Goal: Contribute content: Contribute content

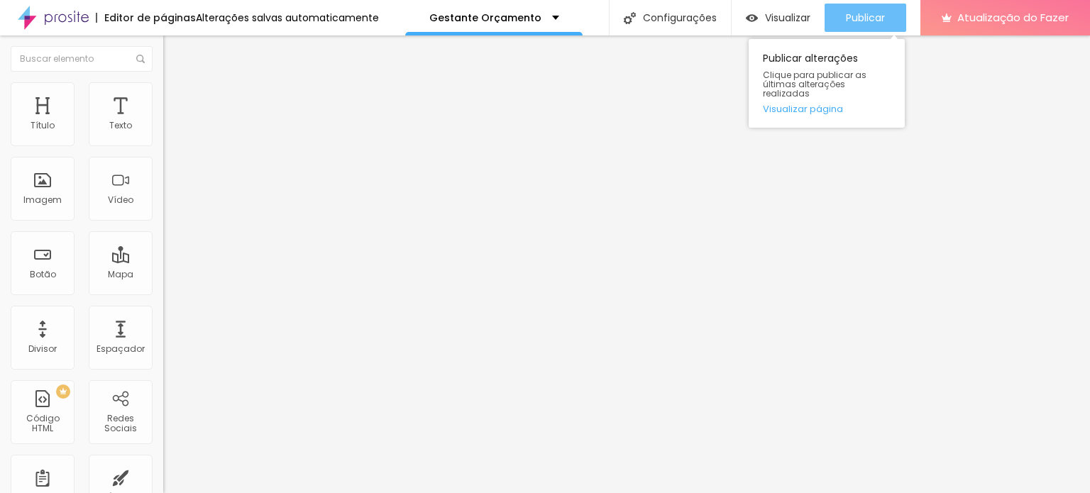
click at [873, 20] on font "Publicar" at bounding box center [865, 18] width 39 height 14
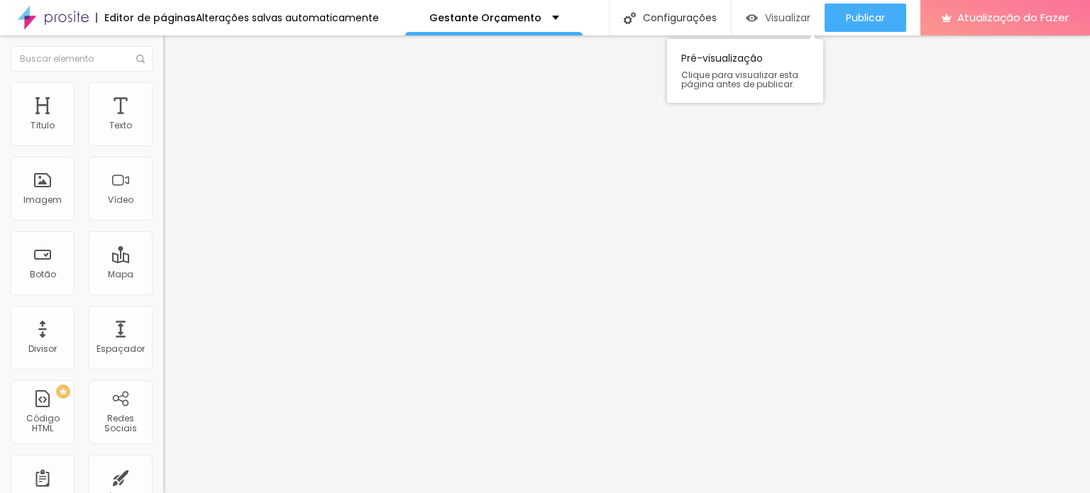
click at [784, 18] on font "Visualizar" at bounding box center [787, 18] width 45 height 14
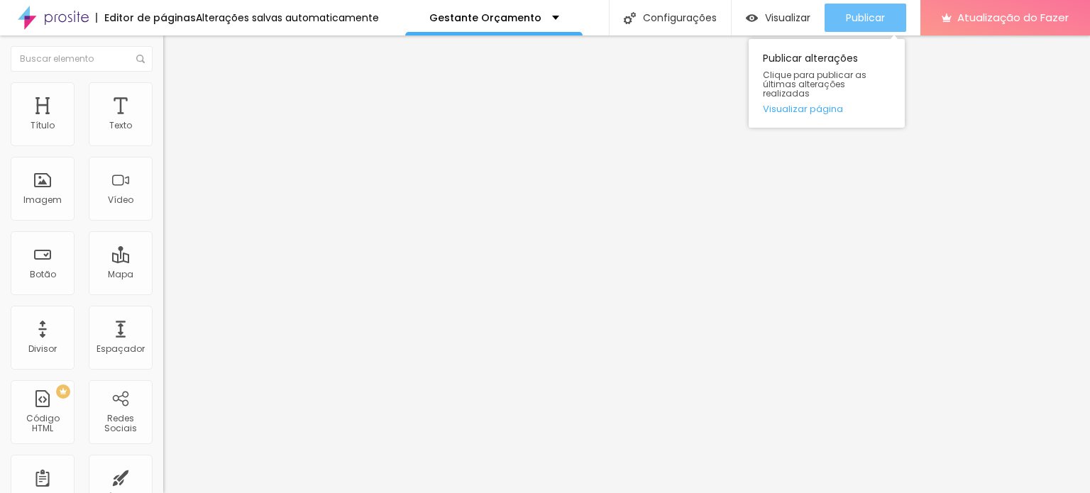
click at [853, 16] on font "Publicar" at bounding box center [865, 18] width 39 height 14
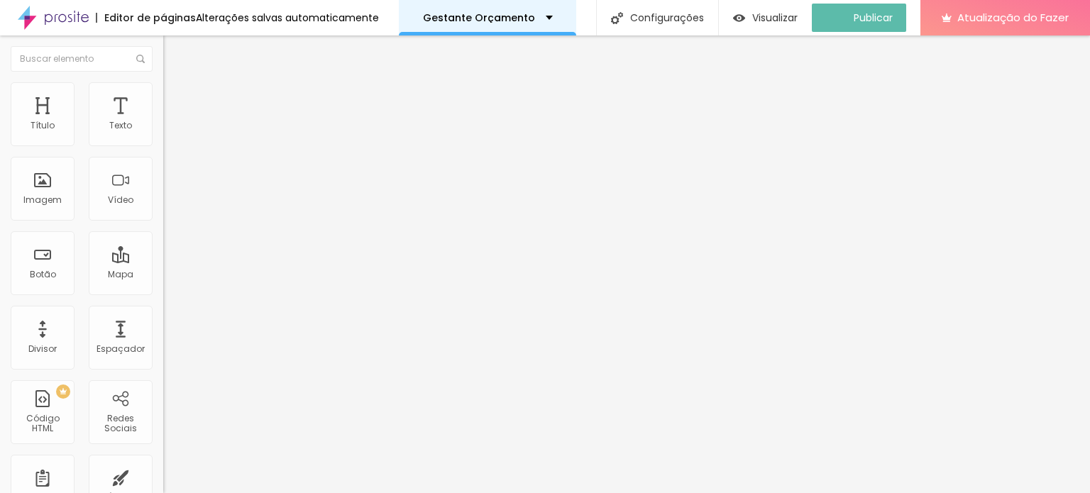
click at [511, 17] on font "Gestante Orçamento" at bounding box center [479, 18] width 112 height 14
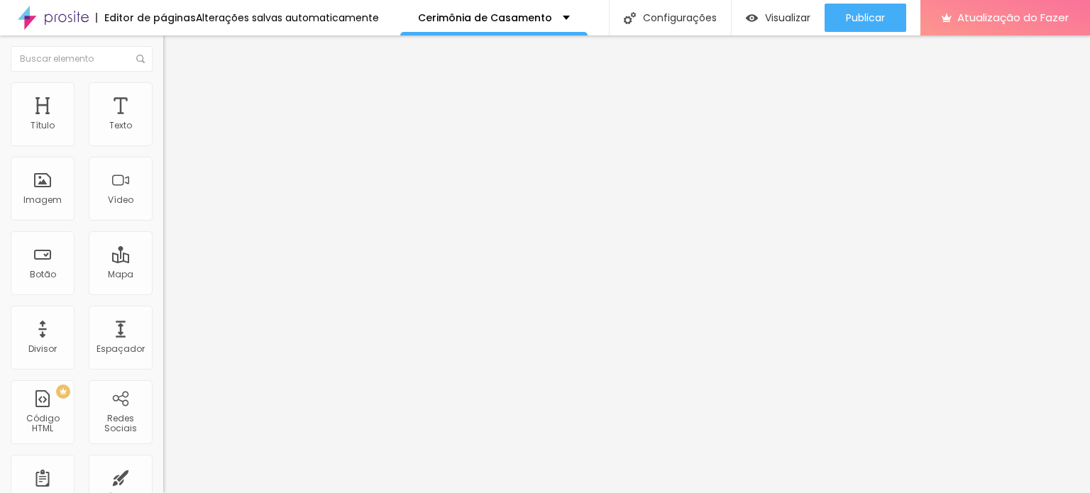
click at [176, 95] on font "Avançado" at bounding box center [199, 92] width 47 height 12
click at [163, 82] on li "Estilo" at bounding box center [244, 75] width 163 height 14
type input "18"
type input "17"
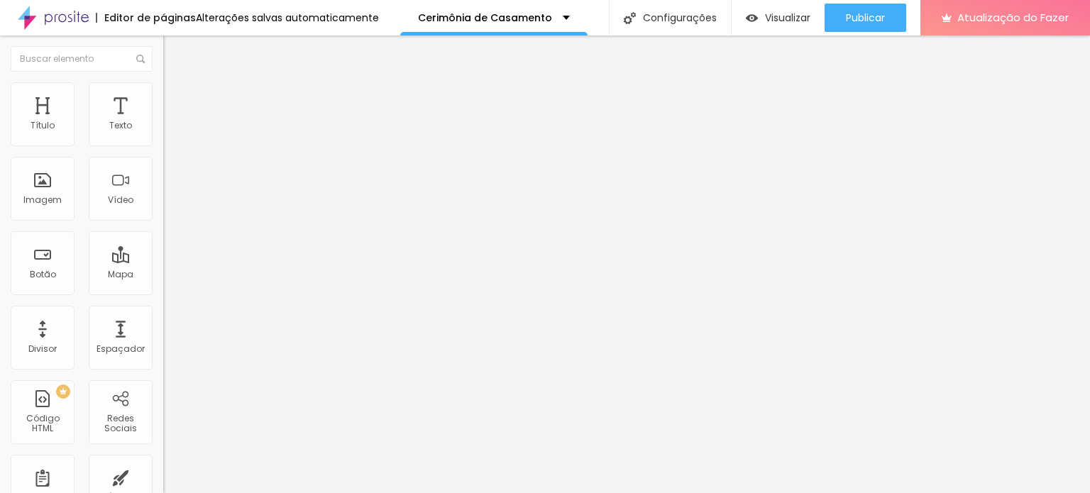
type input "17"
type input "16"
drag, startPoint x: 72, startPoint y: 139, endPoint x: 63, endPoint y: 143, distance: 9.2
type input "16"
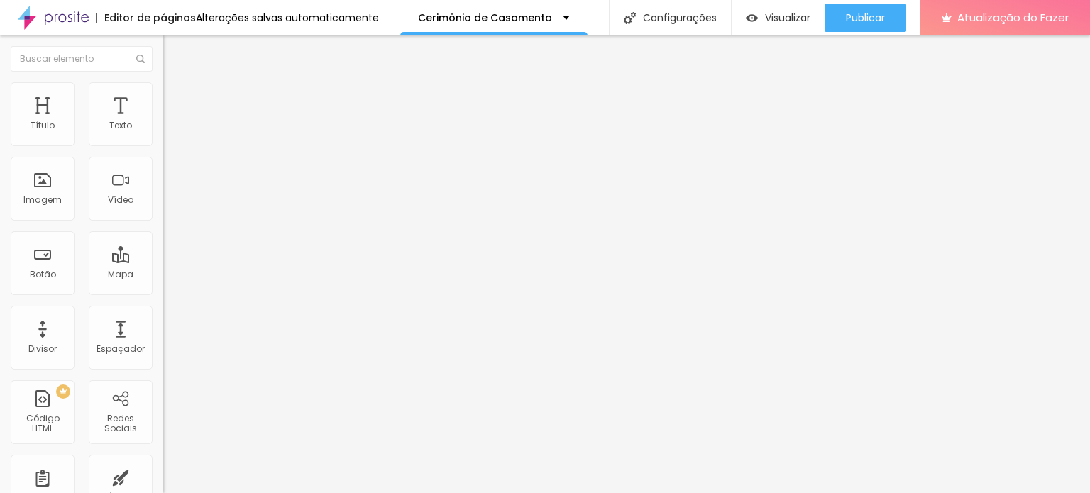
click at [163, 261] on input "range" at bounding box center [209, 266] width 92 height 11
type input "17"
type input "18"
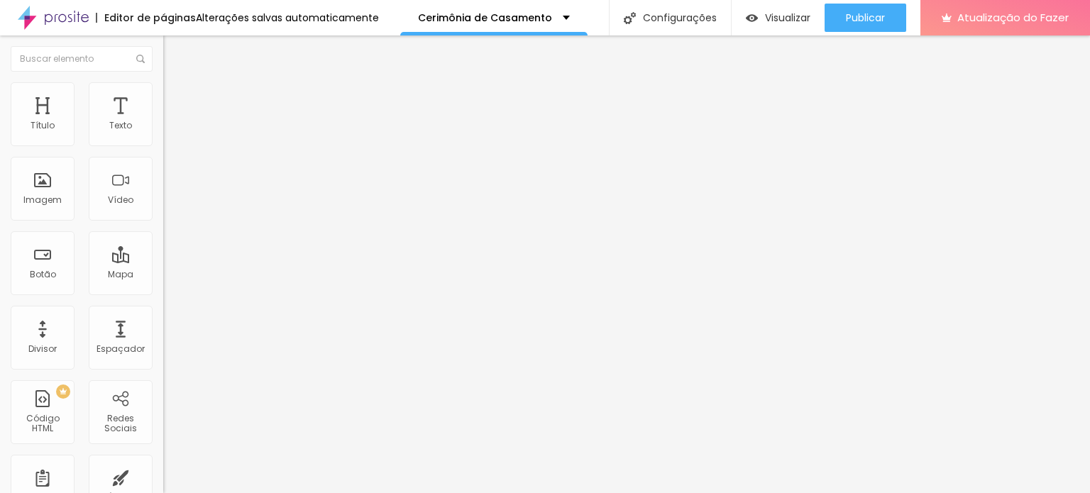
type input "19"
drag, startPoint x: 62, startPoint y: 138, endPoint x: 71, endPoint y: 136, distance: 9.0
type input "19"
click at [163, 261] on input "range" at bounding box center [209, 266] width 92 height 11
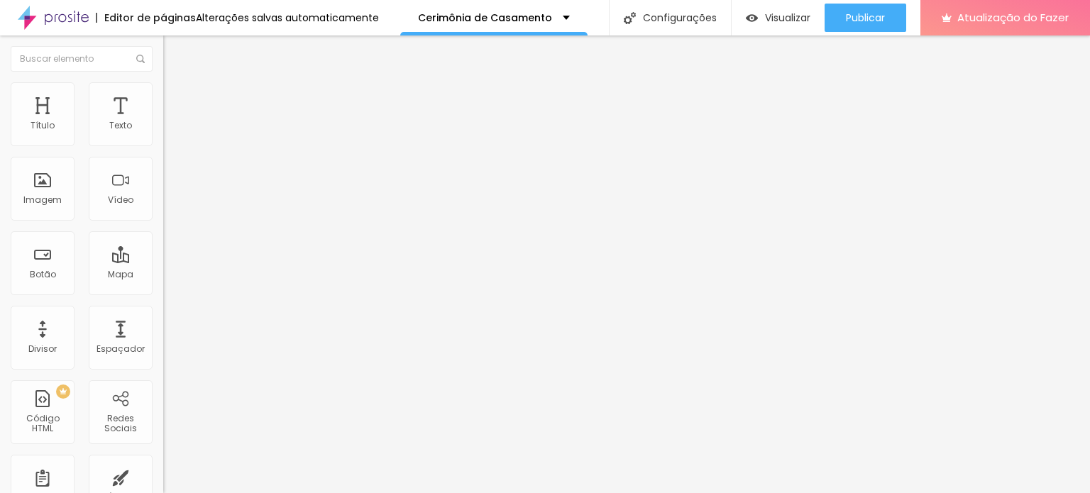
type input "17"
type input "18"
type input "19"
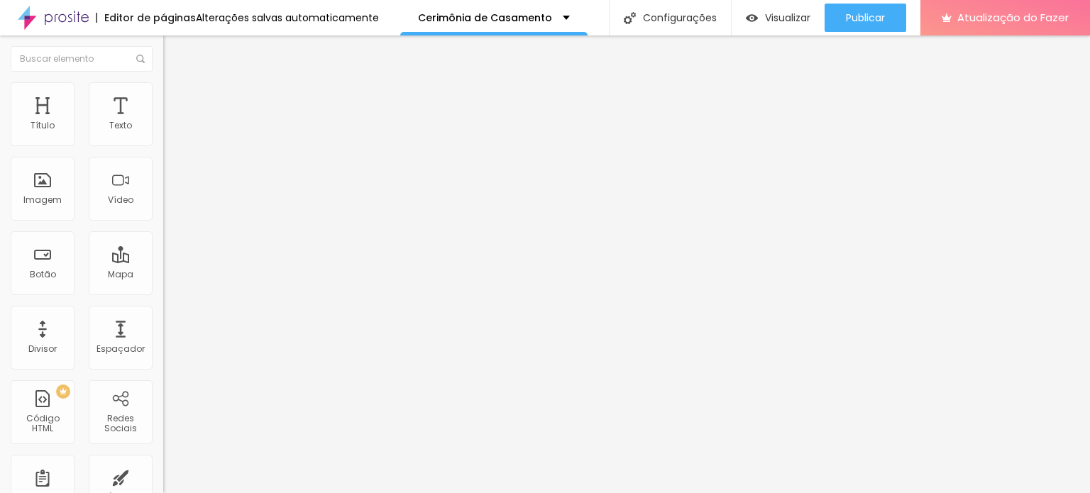
type input "19"
drag, startPoint x: 60, startPoint y: 141, endPoint x: 72, endPoint y: 139, distance: 12.3
click at [163, 261] on input "range" at bounding box center [209, 266] width 92 height 11
type input "18"
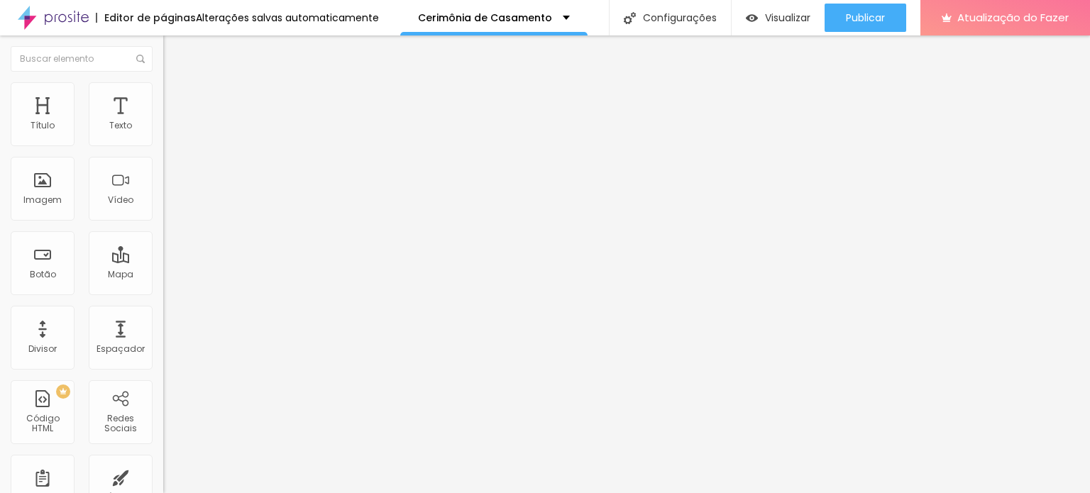
type input "17"
type input "18"
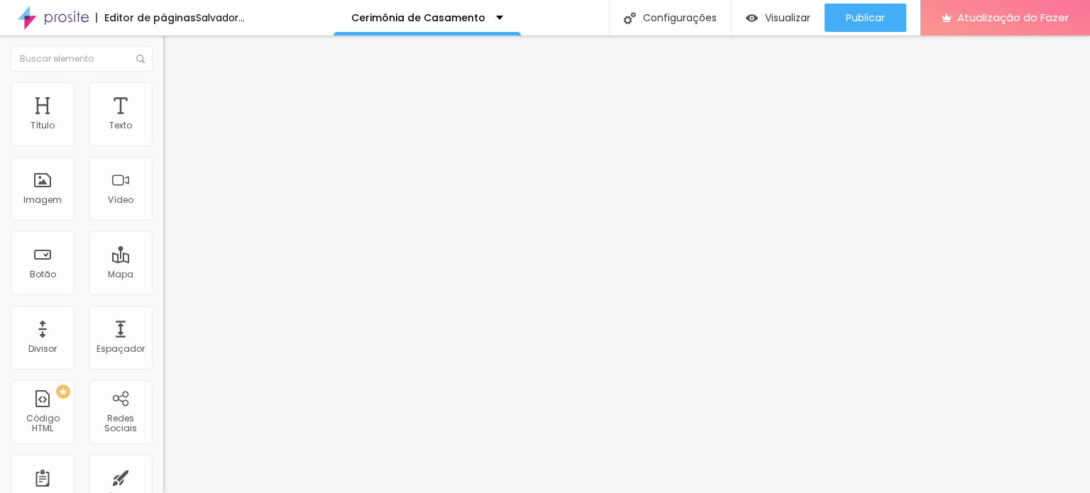
click at [163, 261] on input "range" at bounding box center [209, 266] width 92 height 11
click at [163, 261] on div at bounding box center [244, 267] width 163 height 13
type input "18"
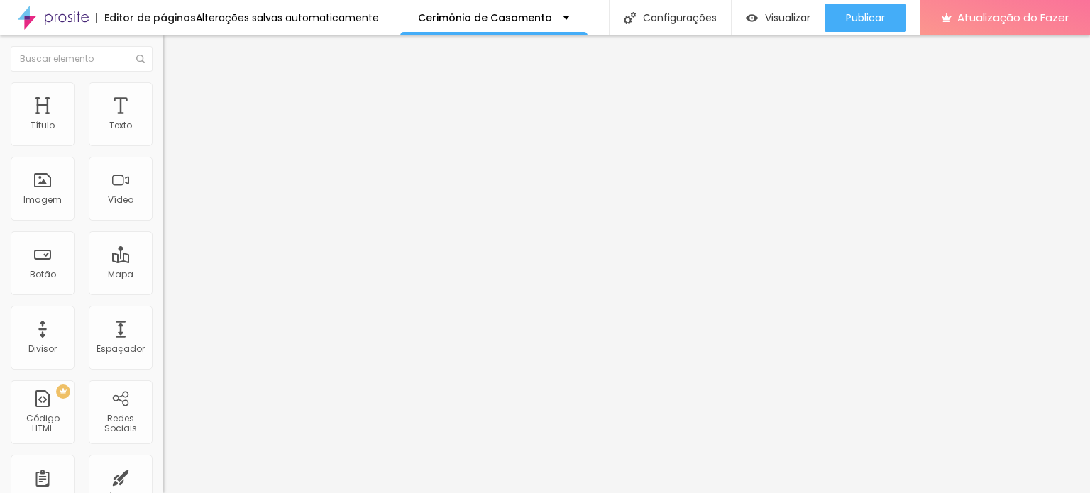
click at [163, 261] on input "range" at bounding box center [209, 266] width 92 height 11
type input "18"
type input "17"
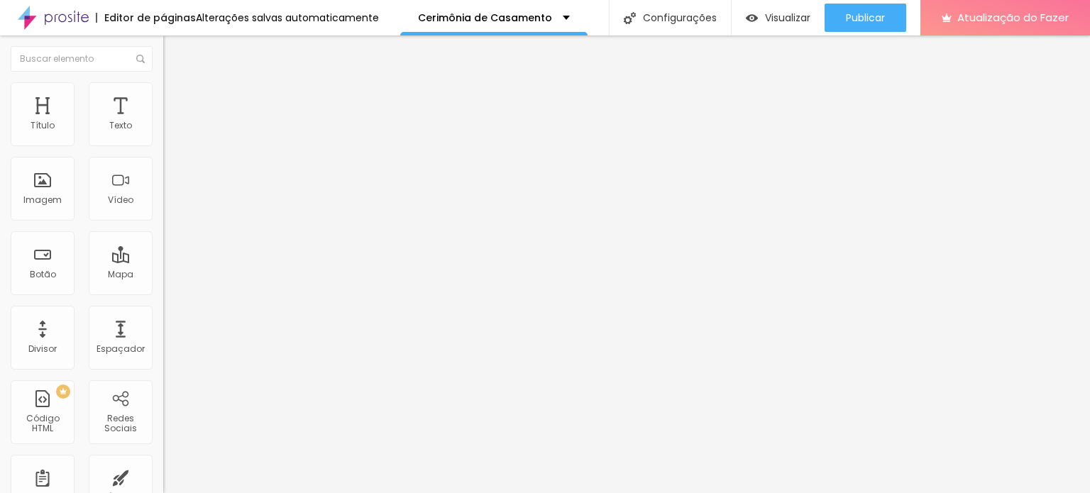
click at [163, 261] on input "range" at bounding box center [209, 266] width 92 height 11
type input "18"
click at [163, 261] on input "range" at bounding box center [209, 266] width 92 height 11
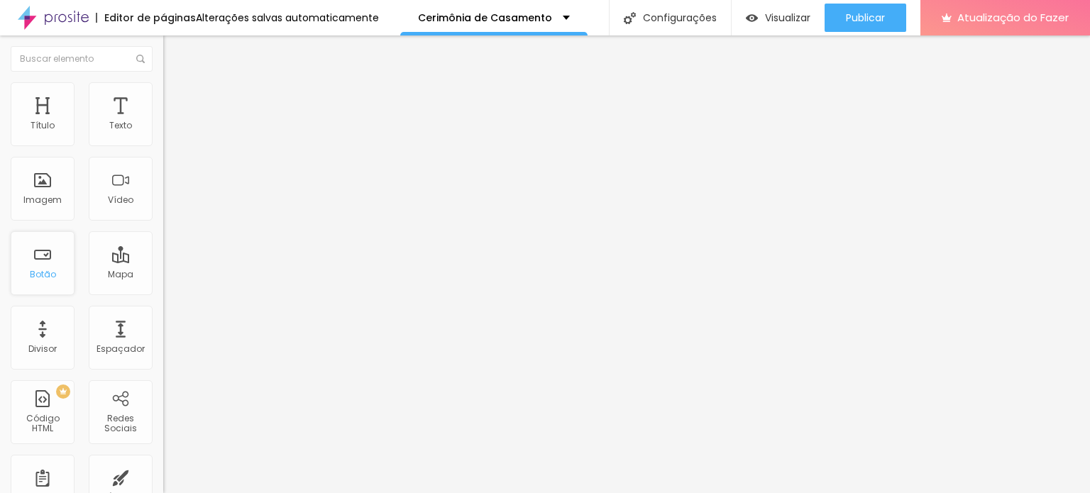
click at [51, 270] on font "Botão" at bounding box center [43, 274] width 26 height 12
click at [163, 219] on font "Normal" at bounding box center [179, 217] width 32 height 12
click at [163, 232] on span "Pequeno" at bounding box center [182, 226] width 38 height 12
click at [163, 253] on div "Grande" at bounding box center [244, 248] width 163 height 9
click at [163, 133] on input "Click me" at bounding box center [248, 126] width 170 height 14
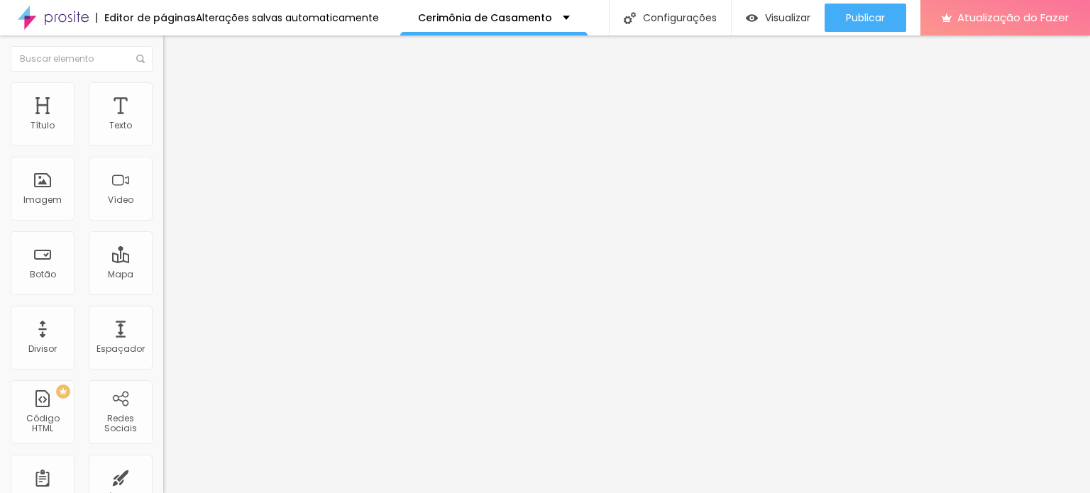
type input "C"
type input "v"
type input "a"
type input "A"
type input "v"
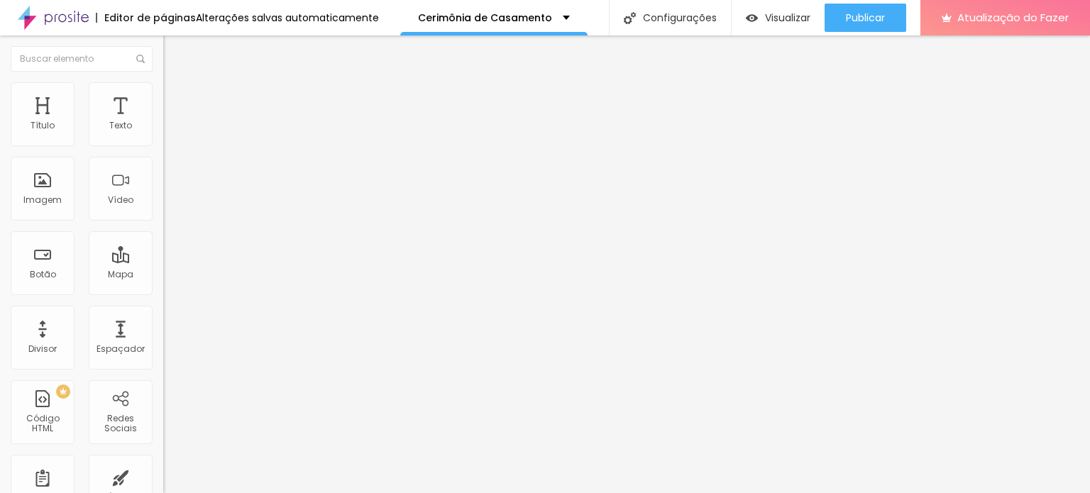
scroll to position [0, 31]
type input "Clique aqui e veja meus casamentos"
click at [163, 292] on input "https://" at bounding box center [248, 285] width 170 height 14
click at [163, 310] on div at bounding box center [244, 310] width 163 height 0
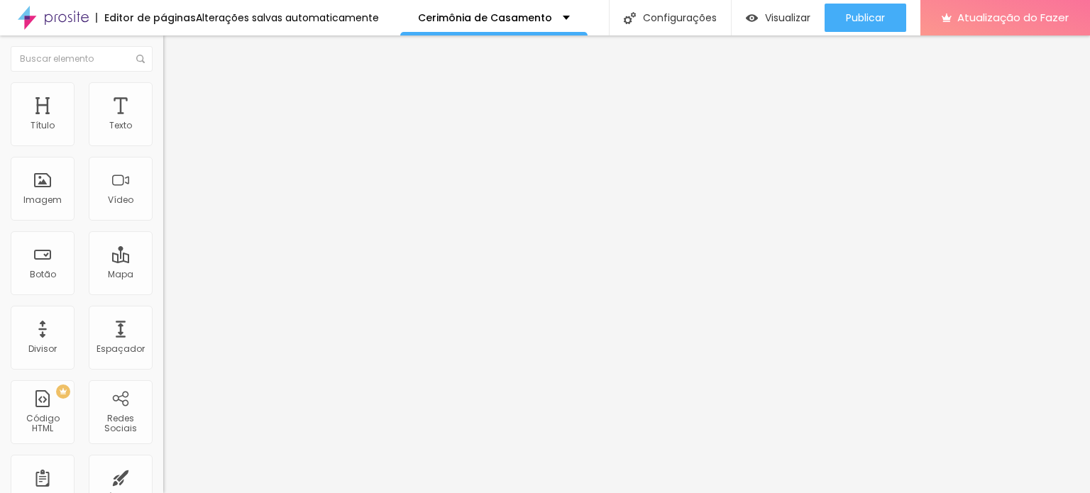
drag, startPoint x: 87, startPoint y: 357, endPoint x: 9, endPoint y: 360, distance: 78.8
click at [163, 326] on div "Texto Clique aqui e veja meus casamentos Alinhamento Tamanho Normal Pequeno Nor…" at bounding box center [244, 218] width 163 height 215
paste input "[DOMAIN_NAME][URL]"
type input "[URL][DOMAIN_NAME]"
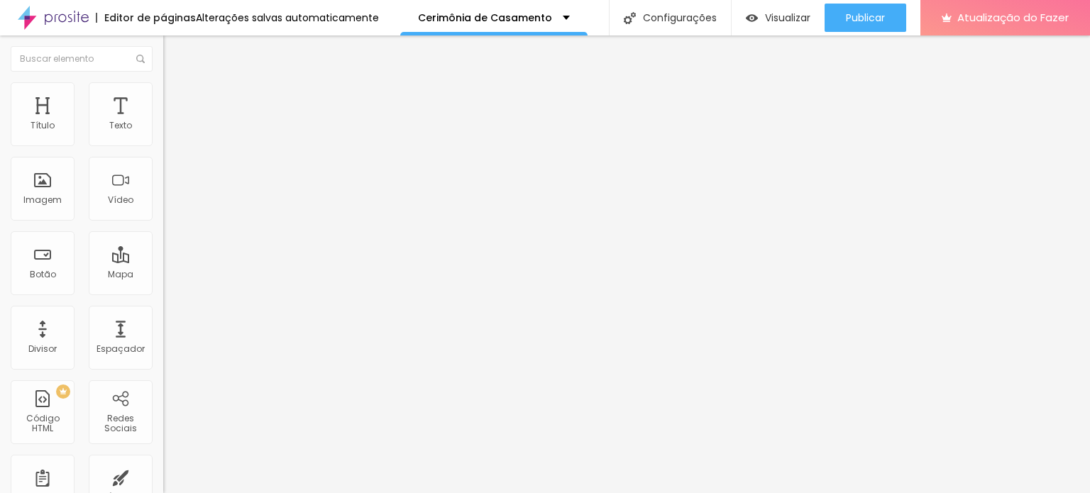
click at [163, 428] on div "Editar nulo Conteúdo Estilo Avançado Texto Clique aqui e veja meus casamentos A…" at bounding box center [244, 264] width 163 height 458
click at [163, 260] on img at bounding box center [166, 257] width 6 height 6
click at [163, 261] on div at bounding box center [244, 257] width 163 height 9
click at [163, 270] on div "Link" at bounding box center [244, 261] width 163 height 17
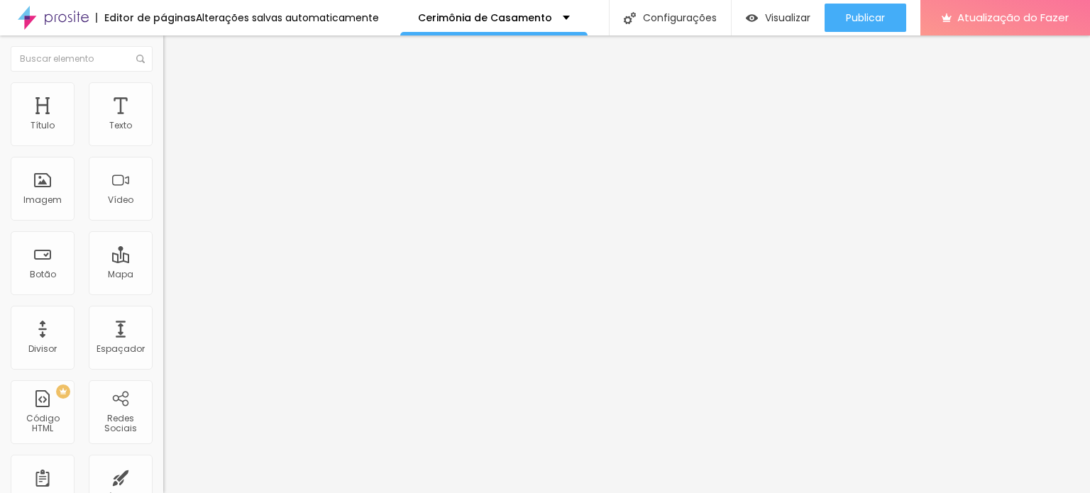
click at [163, 221] on font "Normal" at bounding box center [179, 217] width 32 height 12
click at [163, 130] on div "Texto Clique aqui e veja meus casamentos" at bounding box center [244, 128] width 163 height 35
click at [163, 84] on img at bounding box center [169, 88] width 13 height 13
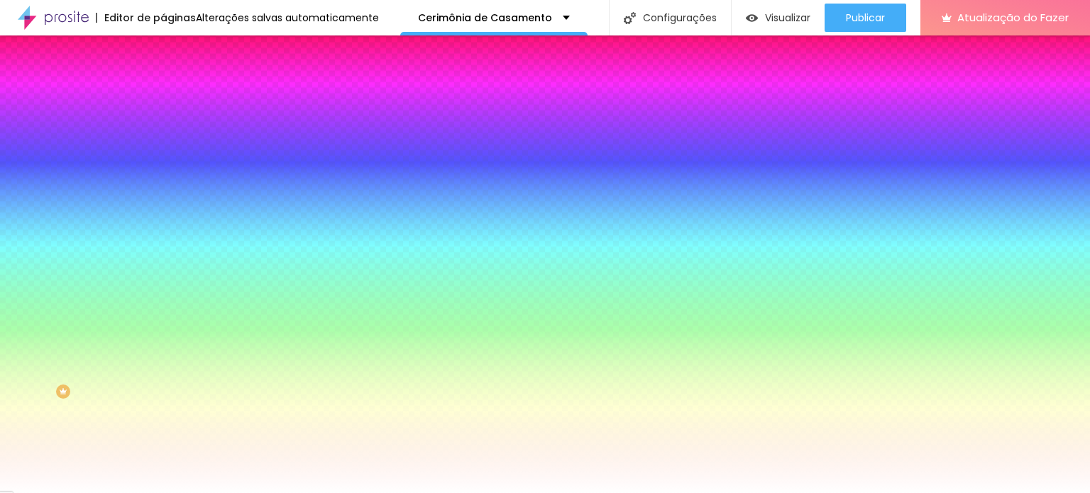
click at [163, 136] on div at bounding box center [244, 136] width 163 height 0
click at [124, 248] on div at bounding box center [545, 246] width 1090 height 493
click at [124, 254] on div at bounding box center [545, 246] width 1090 height 493
click at [95, 250] on div at bounding box center [545, 246] width 1090 height 493
click at [95, 186] on div at bounding box center [545, 246] width 1090 height 493
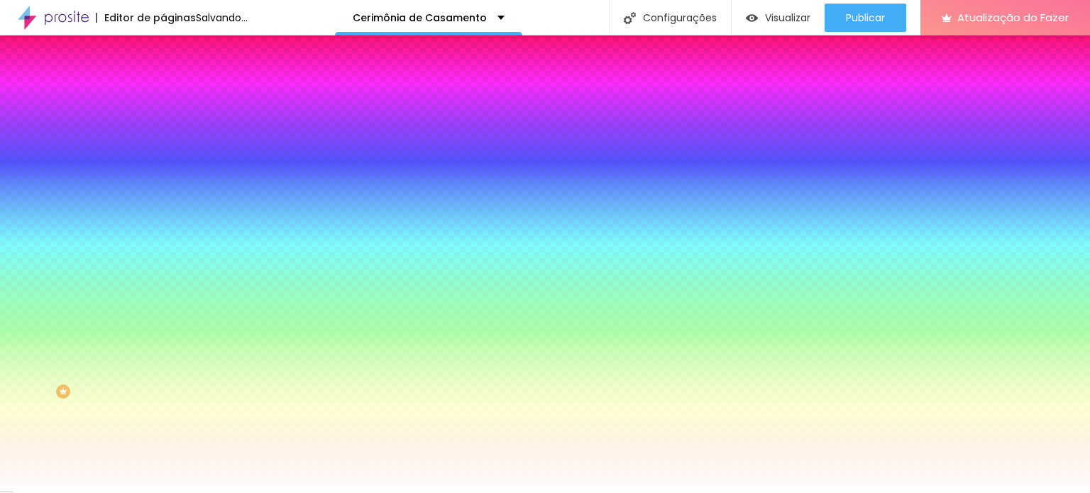
click at [105, 172] on div at bounding box center [545, 246] width 1090 height 493
click at [77, 175] on div at bounding box center [545, 246] width 1090 height 493
click at [57, 191] on div at bounding box center [545, 246] width 1090 height 493
click at [125, 199] on div at bounding box center [545, 246] width 1090 height 493
click at [98, 181] on div at bounding box center [545, 246] width 1090 height 493
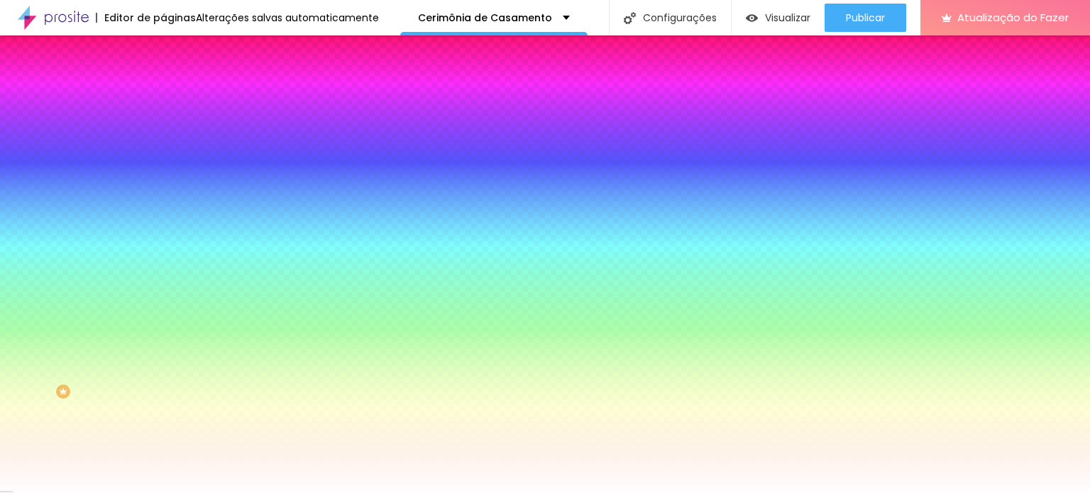
click at [65, 237] on div at bounding box center [545, 246] width 1090 height 493
click at [54, 238] on div at bounding box center [545, 246] width 1090 height 493
type input "#2D3245"
click at [77, 244] on div at bounding box center [545, 246] width 1090 height 493
click at [163, 136] on div at bounding box center [244, 136] width 163 height 0
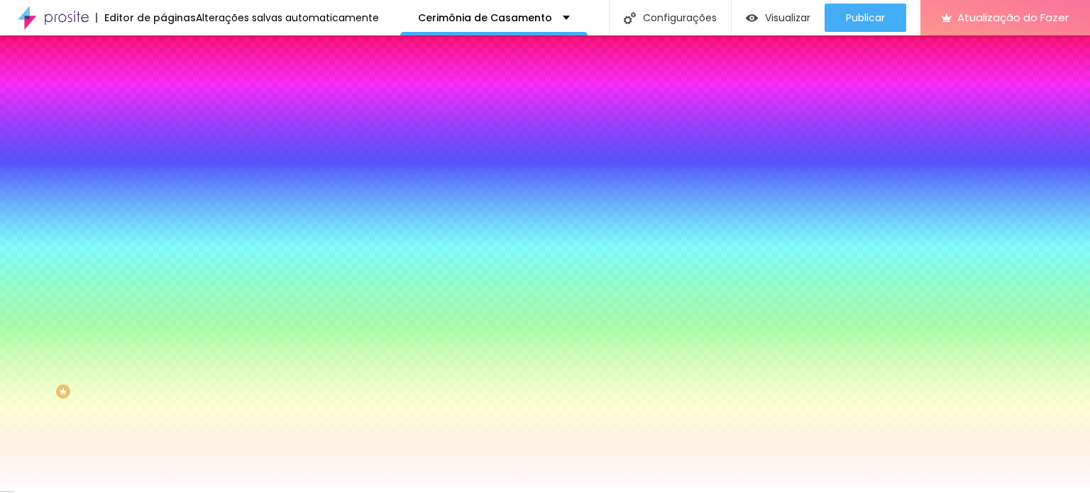
click at [169, 178] on icon "button" at bounding box center [173, 180] width 9 height 9
type input "17"
type input "18"
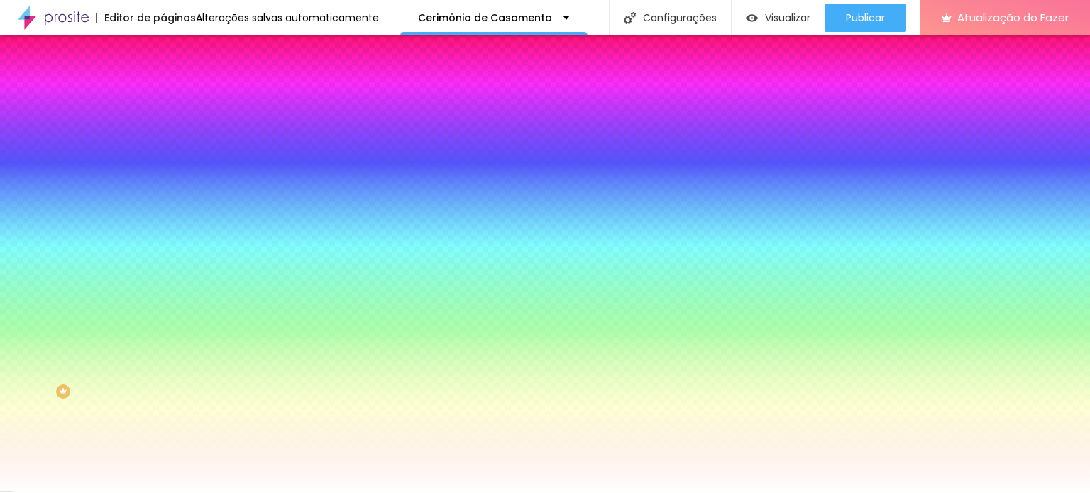
type input "19"
type input "20"
type input "21"
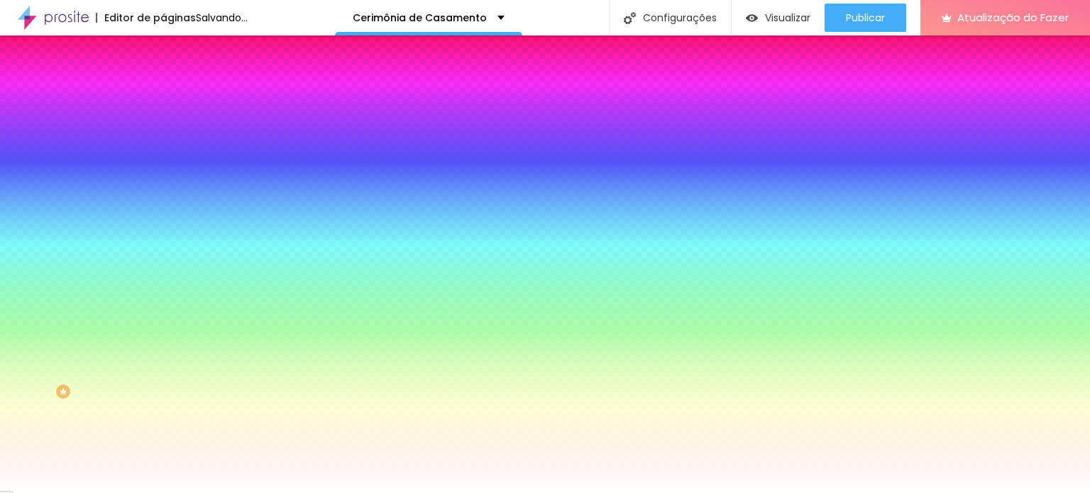
type input "21"
type input "22"
type input "23"
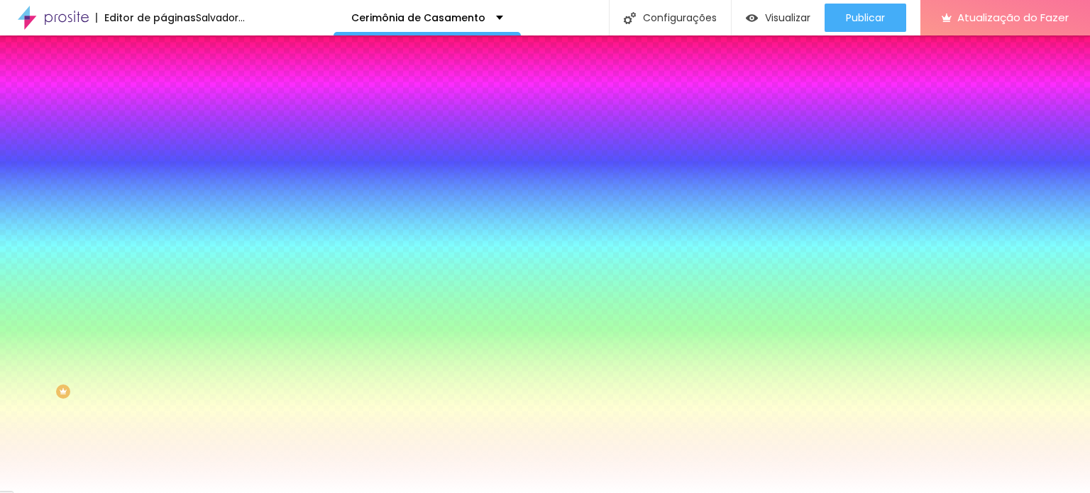
type input "22"
drag, startPoint x: 215, startPoint y: 275, endPoint x: 243, endPoint y: 277, distance: 28.5
type input "22"
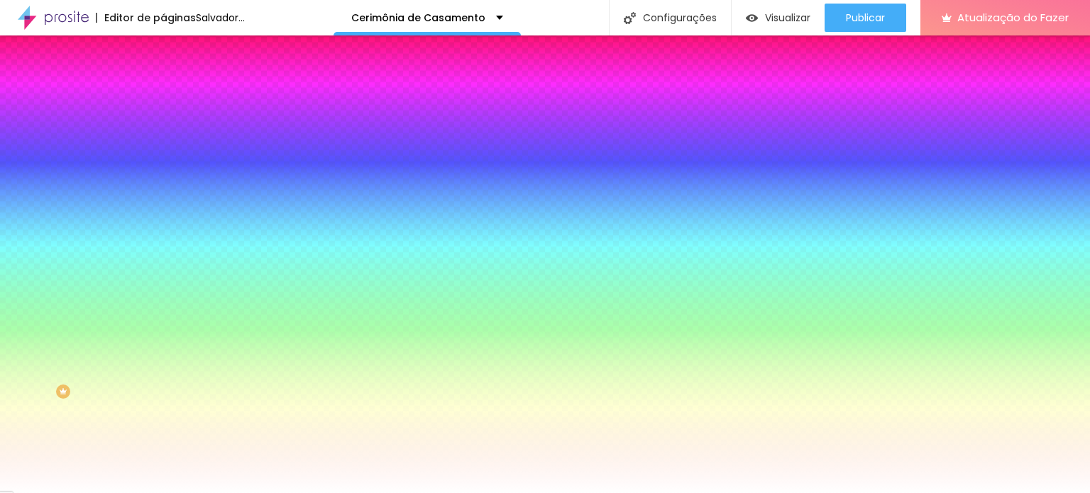
drag, startPoint x: 182, startPoint y: 312, endPoint x: 210, endPoint y: 310, distance: 28.5
type input "0.3"
type input "1.6"
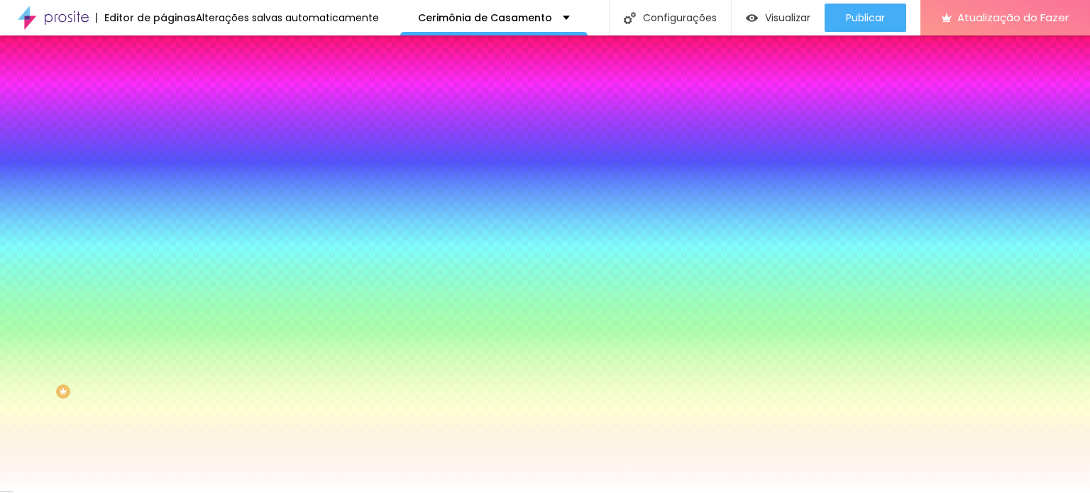
type input "1.6"
type input "1.7"
type input "1.8"
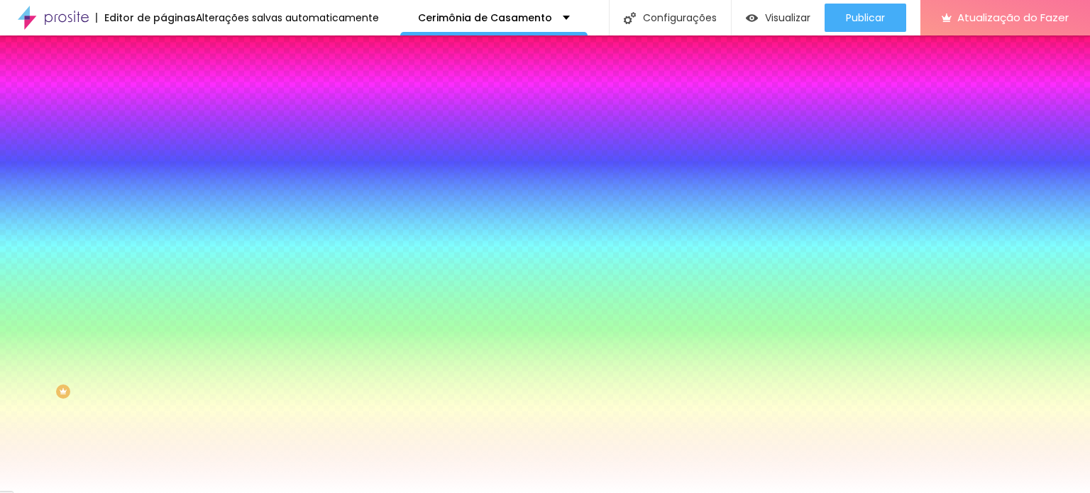
type input "2.8"
type input "3"
type input "3.1"
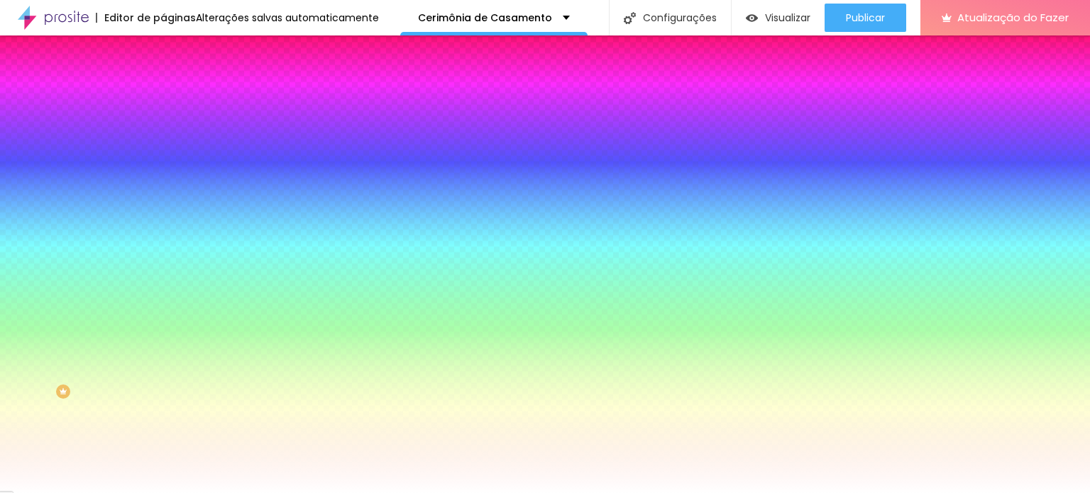
type input "3.1"
type input "3"
type input "2.9"
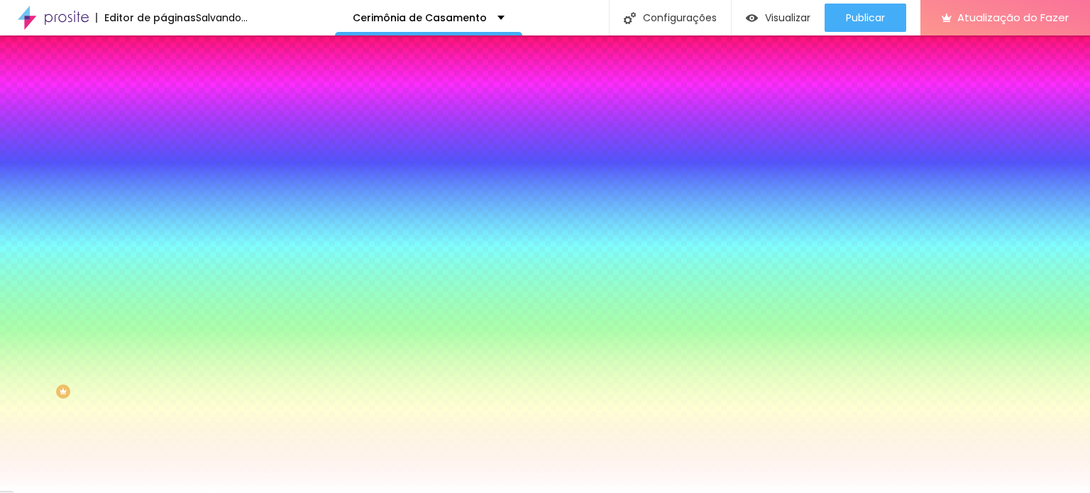
drag, startPoint x: 180, startPoint y: 307, endPoint x: 213, endPoint y: 312, distance: 33.1
type input "2.9"
click at [72, 493] on div at bounding box center [545, 493] width 1090 height 0
click at [163, 483] on div at bounding box center [244, 483] width 163 height 0
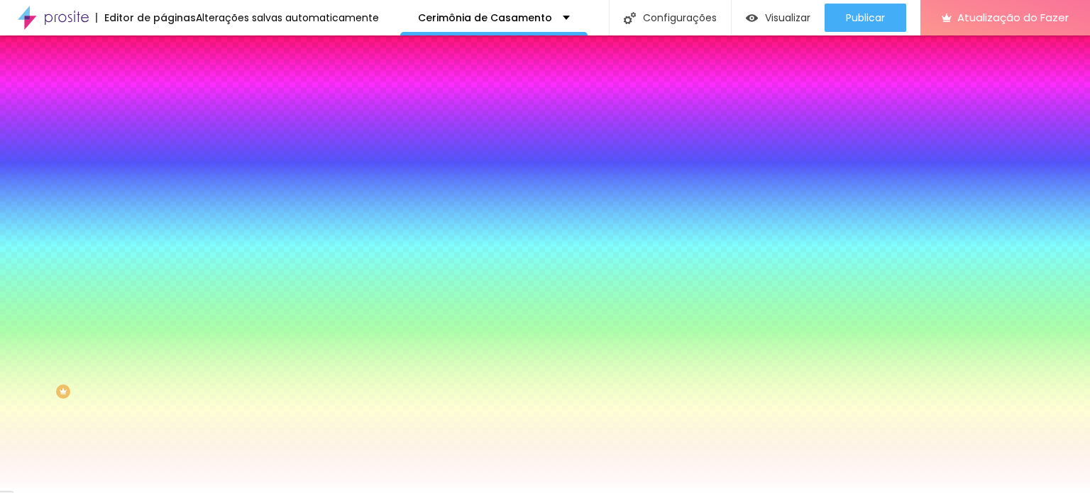
click at [98, 330] on div at bounding box center [545, 246] width 1090 height 493
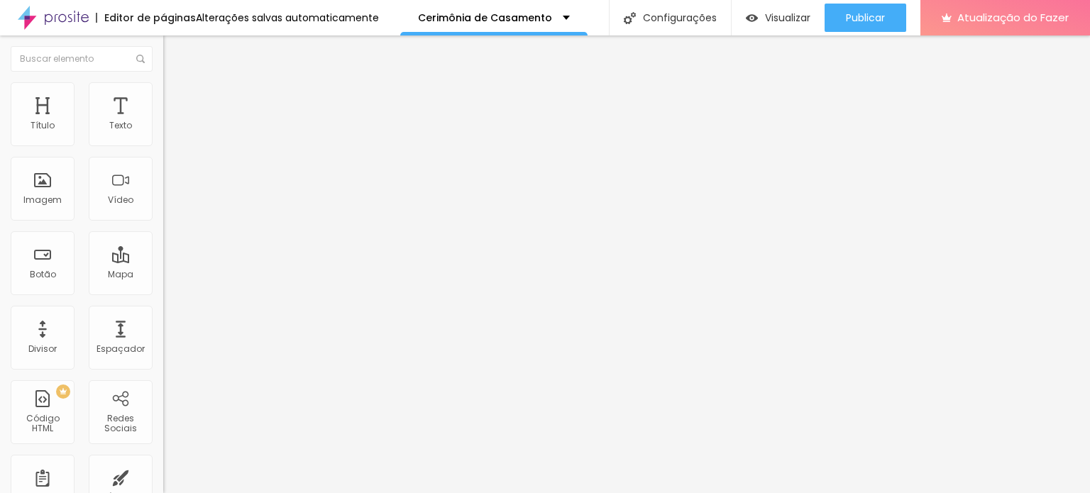
click at [163, 89] on img at bounding box center [169, 88] width 13 height 13
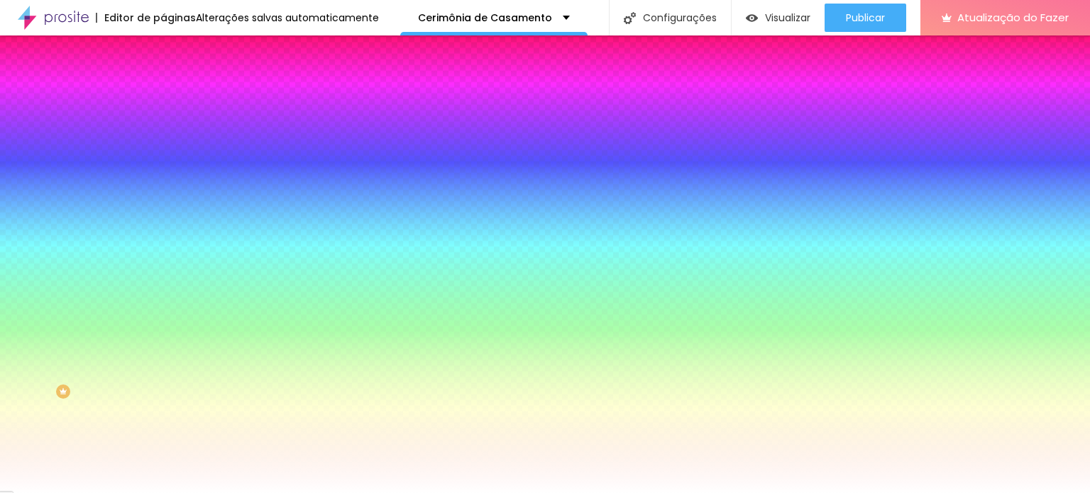
click at [163, 97] on li "Avançado" at bounding box center [244, 104] width 163 height 14
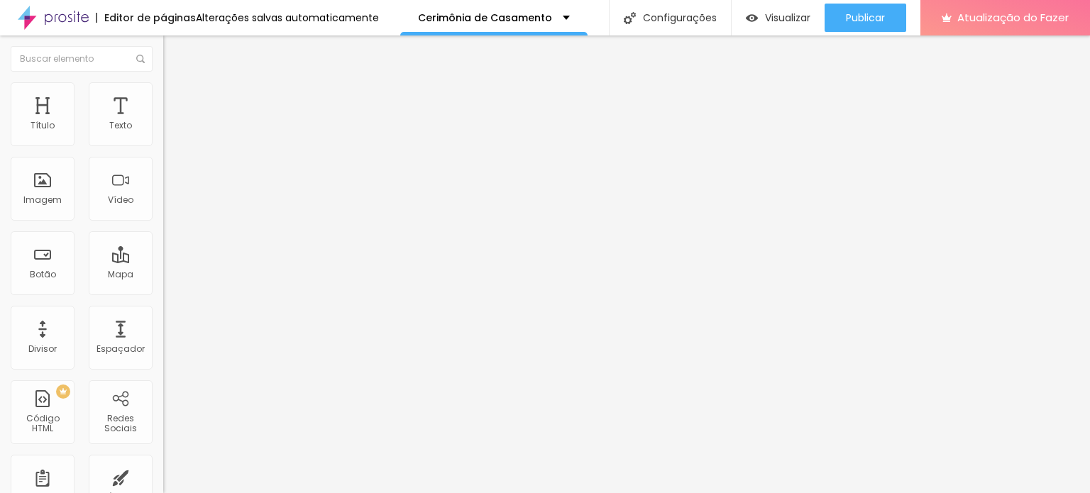
type input "25"
type input "45"
type input "50"
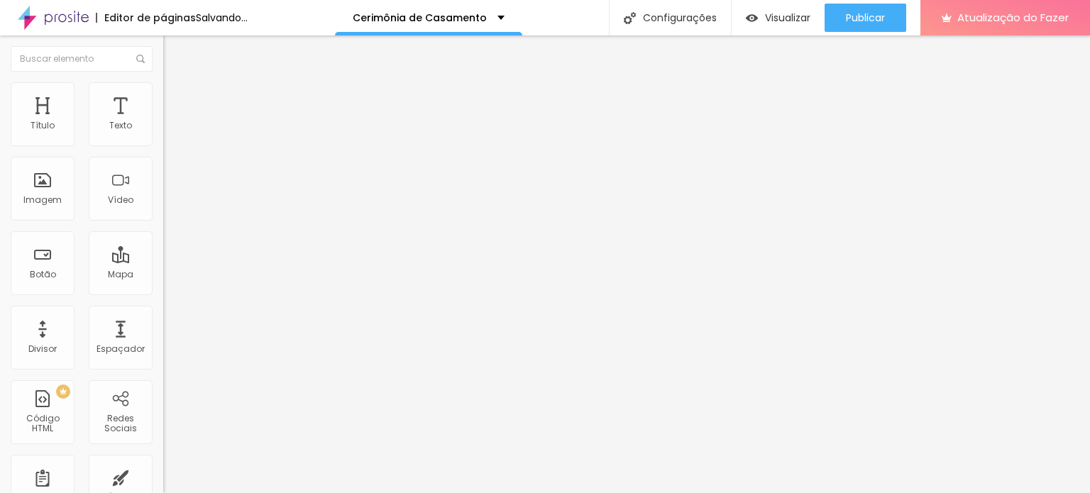
type input "50"
type input "45"
type input "40"
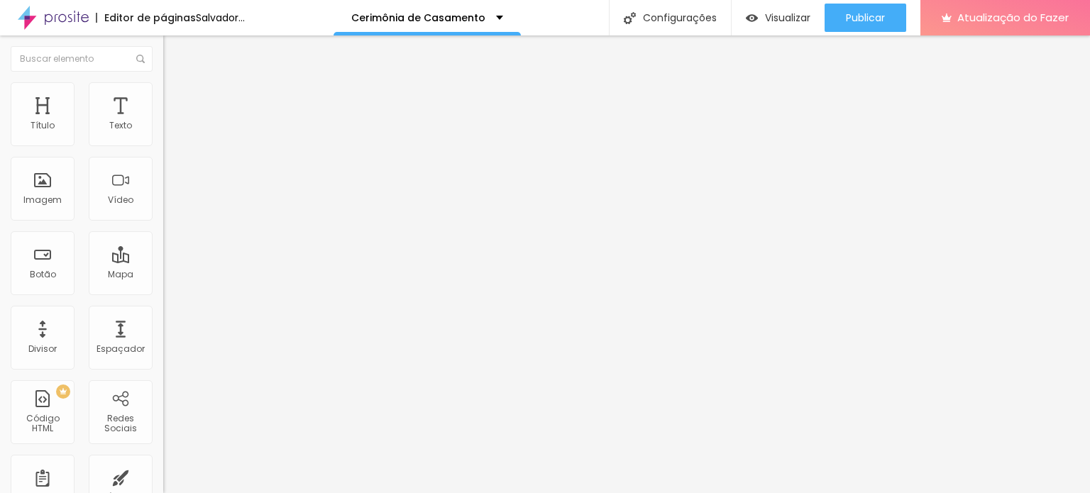
type input "35"
type input "30"
type input "25"
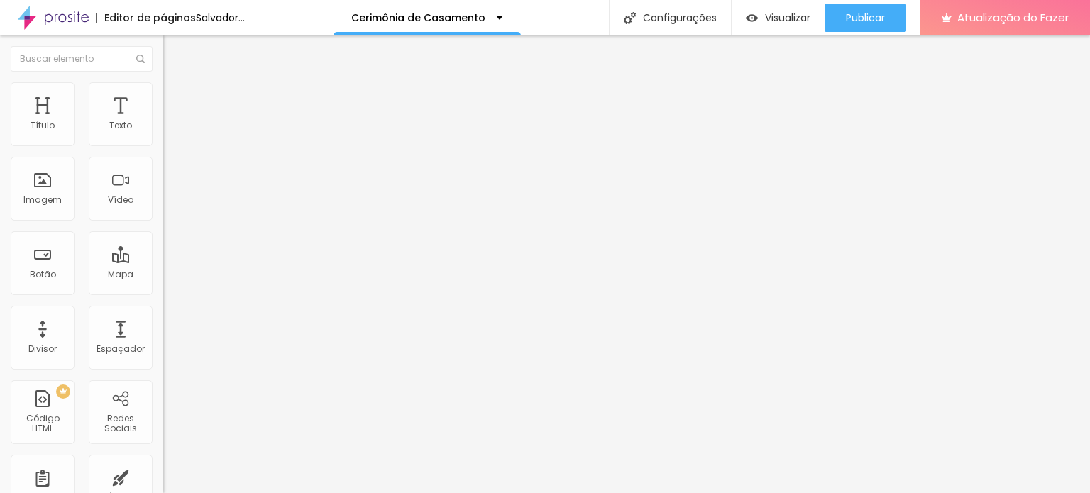
type input "25"
type input "20"
type input "15"
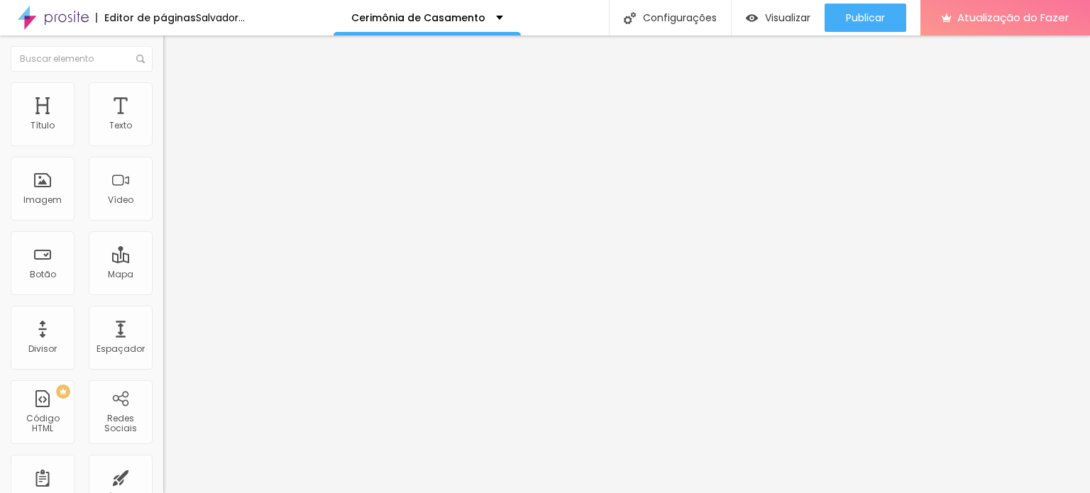
type input "10"
type input "5"
type input "0"
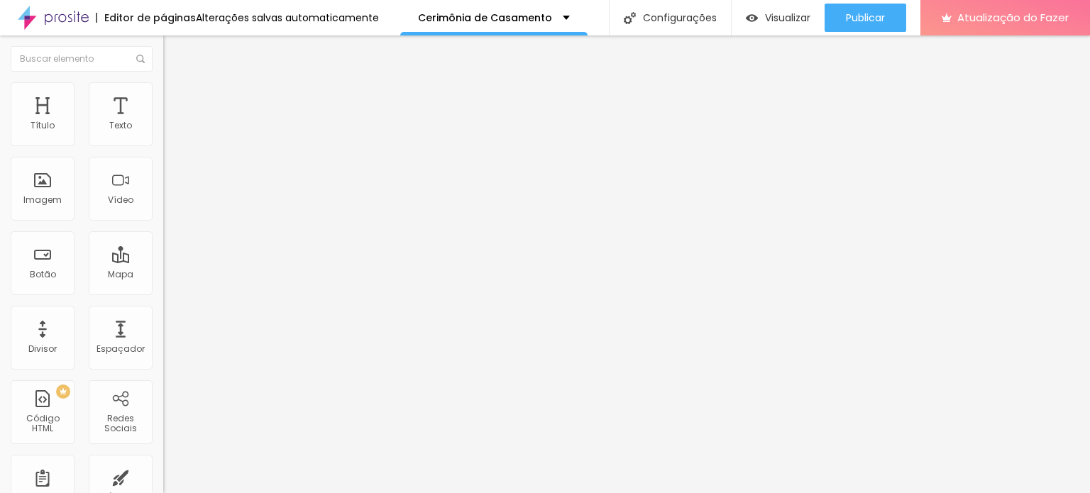
type input "0"
drag, startPoint x: 53, startPoint y: 140, endPoint x: 14, endPoint y: 153, distance: 40.4
type input "0"
click at [163, 275] on input "range" at bounding box center [209, 280] width 92 height 11
click at [163, 89] on img at bounding box center [169, 88] width 13 height 13
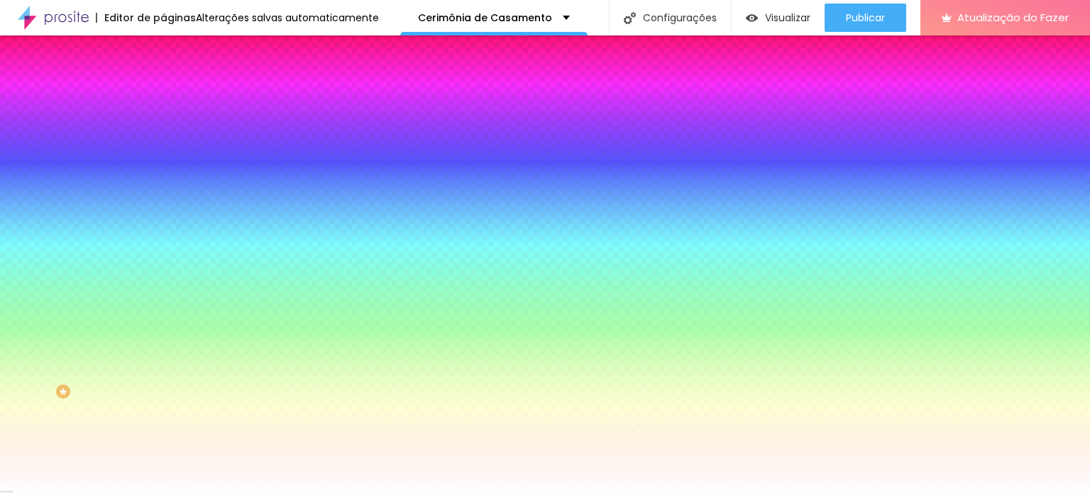
click at [163, 81] on img at bounding box center [169, 74] width 13 height 13
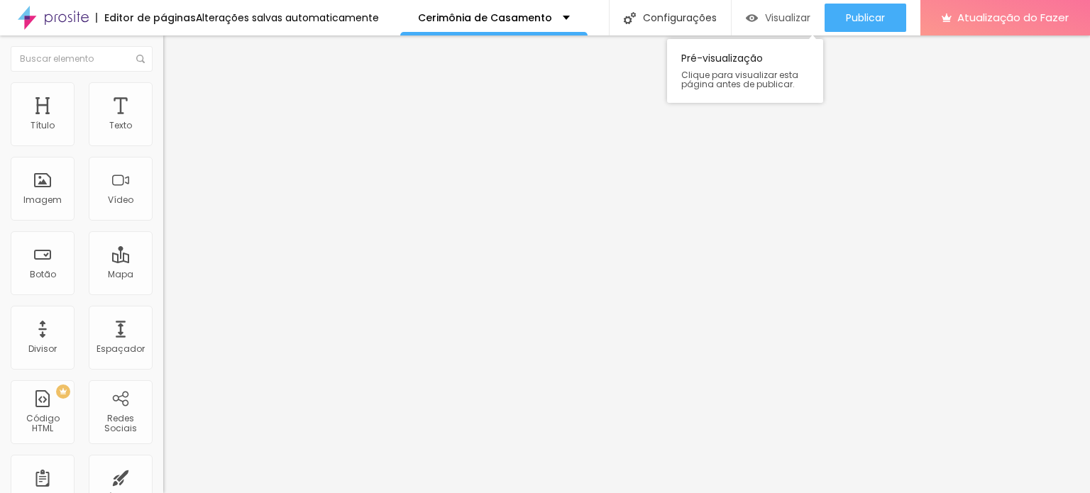
click at [772, 16] on font "Visualizar" at bounding box center [787, 18] width 45 height 14
click at [44, 197] on font "Imagem" at bounding box center [42, 200] width 38 height 12
click at [172, 122] on font "Trocar imagem" at bounding box center [206, 116] width 69 height 12
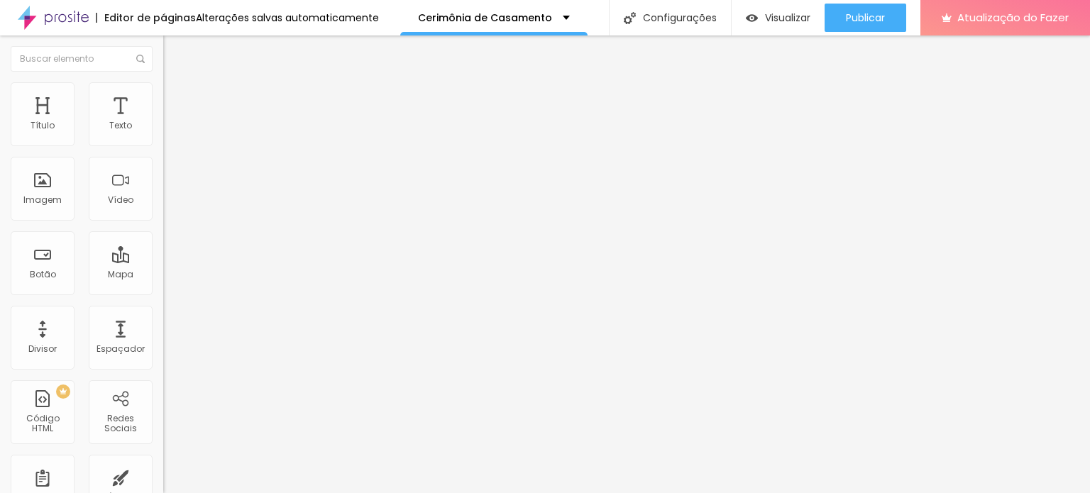
scroll to position [0, 0]
click at [163, 53] on button "Editar nulo" at bounding box center [244, 51] width 163 height 33
click at [101, 333] on div "Espaçador" at bounding box center [121, 338] width 64 height 64
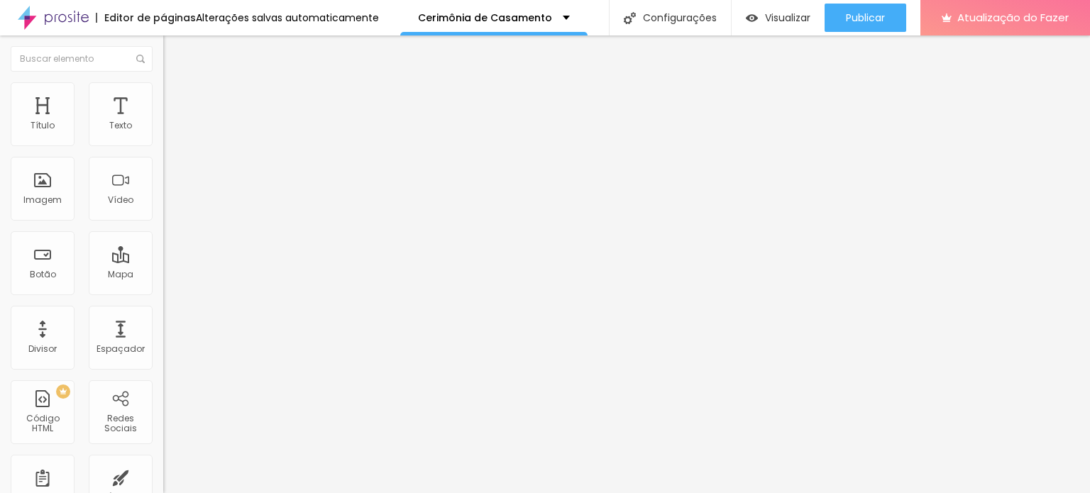
click at [172, 122] on font "Adicionar imagem" at bounding box center [213, 116] width 83 height 12
click at [163, 222] on font "Original" at bounding box center [180, 216] width 34 height 12
click at [163, 239] on font "Padrão" at bounding box center [179, 233] width 32 height 12
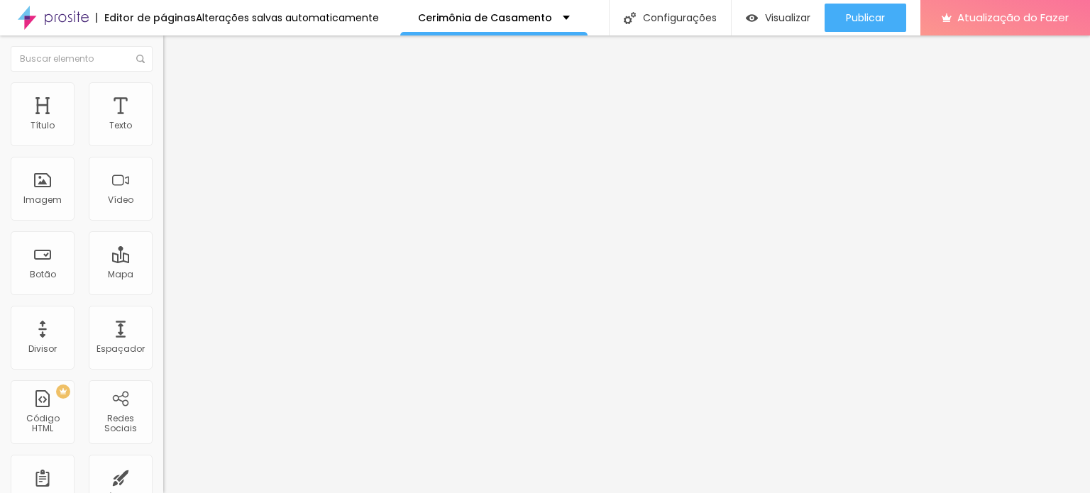
click at [163, 253] on font "Quadrado" at bounding box center [186, 247] width 46 height 12
click at [163, 231] on font "Cinema" at bounding box center [180, 225] width 35 height 12
click at [163, 222] on font "Original" at bounding box center [180, 216] width 34 height 12
click at [163, 180] on img at bounding box center [168, 175] width 10 height 10
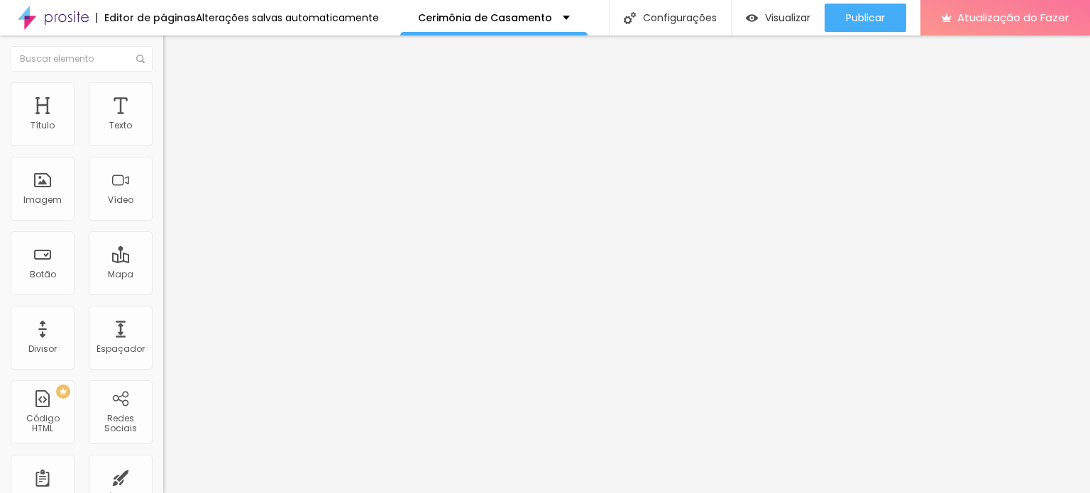
click at [163, 191] on img at bounding box center [168, 186] width 10 height 10
click at [163, 84] on li "Estilo" at bounding box center [244, 89] width 163 height 14
click at [176, 100] on font "Avançado" at bounding box center [199, 106] width 47 height 12
click at [163, 82] on li "Conteúdo" at bounding box center [244, 75] width 163 height 14
click at [174, 48] on img "button" at bounding box center [179, 51] width 11 height 11
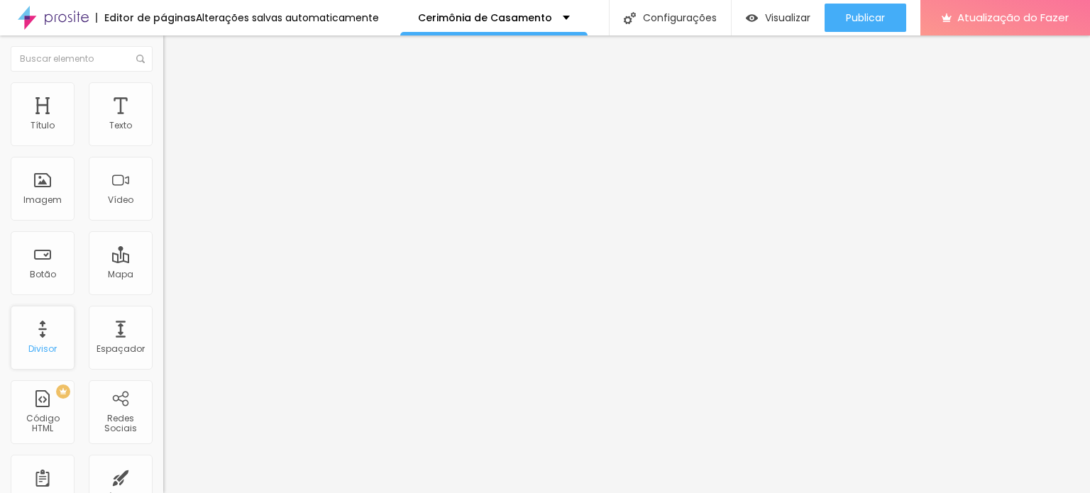
click at [40, 346] on font "Divisor" at bounding box center [42, 349] width 28 height 12
click at [163, 45] on button "Editar nulo" at bounding box center [244, 51] width 163 height 33
click at [172, 122] on font "Adicionar imagem" at bounding box center [213, 116] width 83 height 12
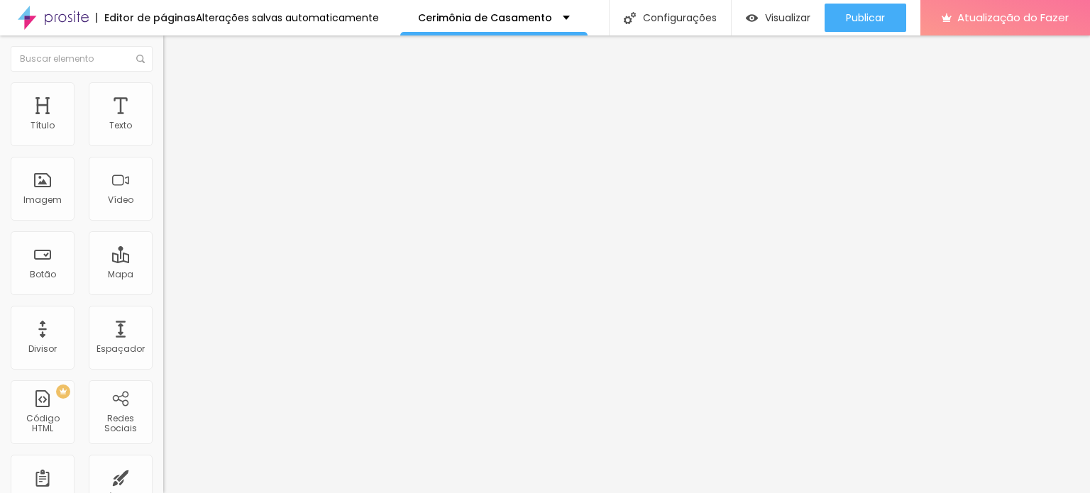
click at [172, 122] on font "Adicionar imagem" at bounding box center [213, 116] width 83 height 12
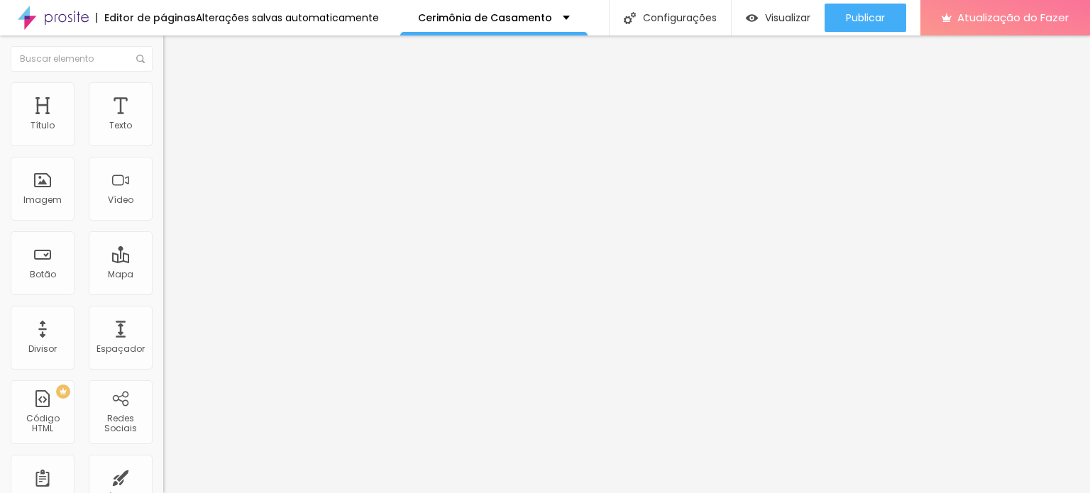
click at [163, 222] on font "Original" at bounding box center [180, 216] width 34 height 12
click at [163, 248] on font "Quadrado" at bounding box center [186, 242] width 46 height 12
click at [163, 239] on font "Padrão" at bounding box center [179, 233] width 32 height 12
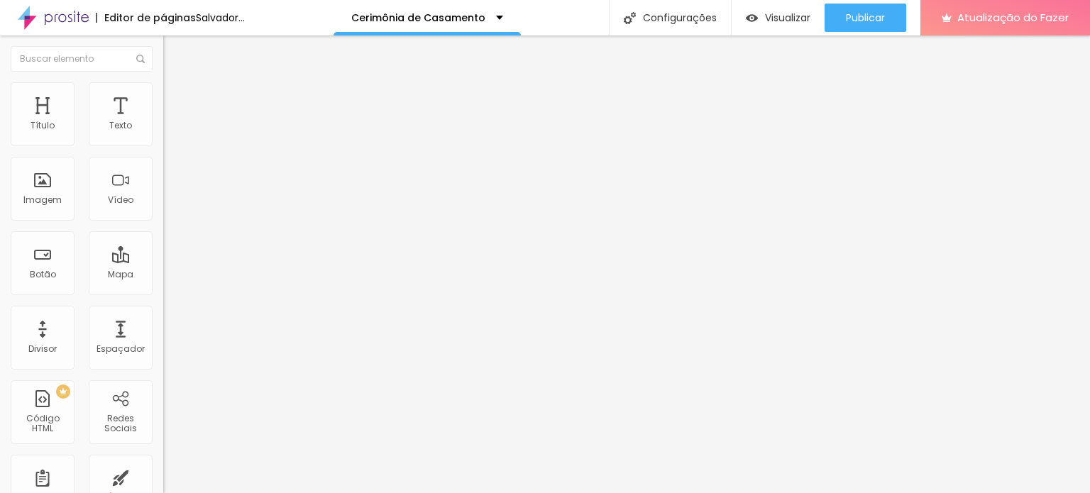
click at [163, 260] on div "Original" at bounding box center [244, 255] width 163 height 9
click at [163, 222] on font "Original" at bounding box center [180, 216] width 34 height 12
click at [163, 248] on font "Quadrado" at bounding box center [186, 242] width 46 height 12
click at [163, 239] on span "Padrão" at bounding box center [179, 233] width 32 height 12
click at [163, 253] on span "Quadrado" at bounding box center [186, 247] width 46 height 12
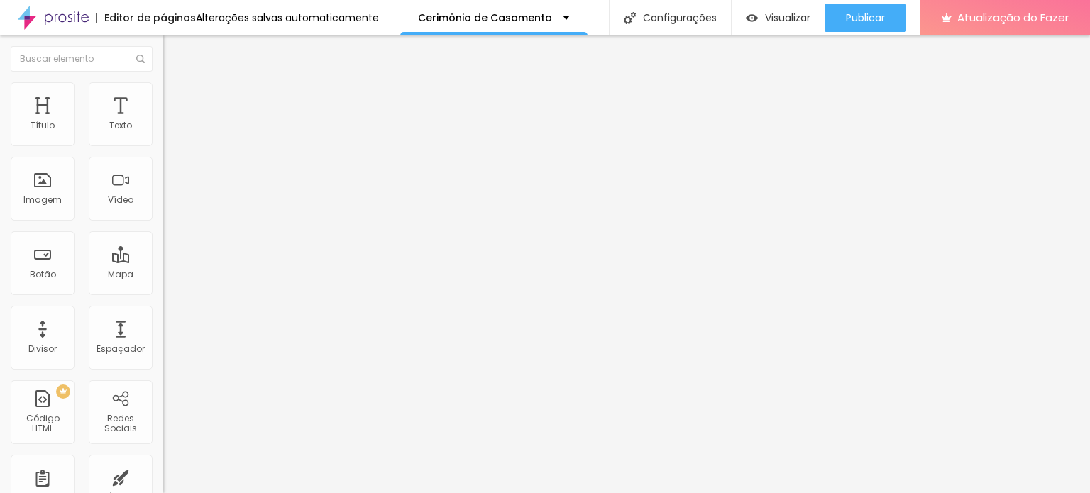
click at [163, 261] on font "Original" at bounding box center [180, 255] width 34 height 12
click at [172, 122] on font "Adicionar imagem" at bounding box center [213, 116] width 83 height 12
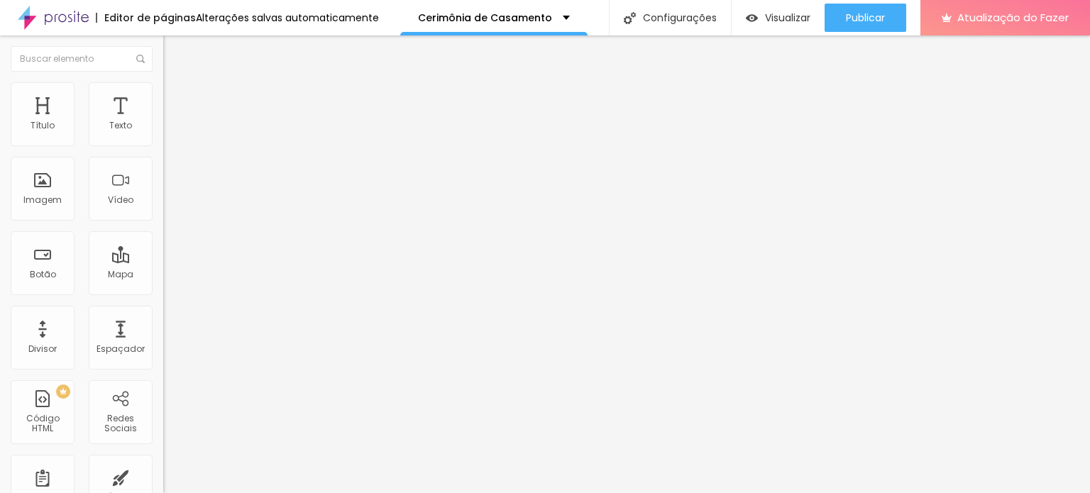
click at [163, 222] on font "Original" at bounding box center [180, 216] width 34 height 12
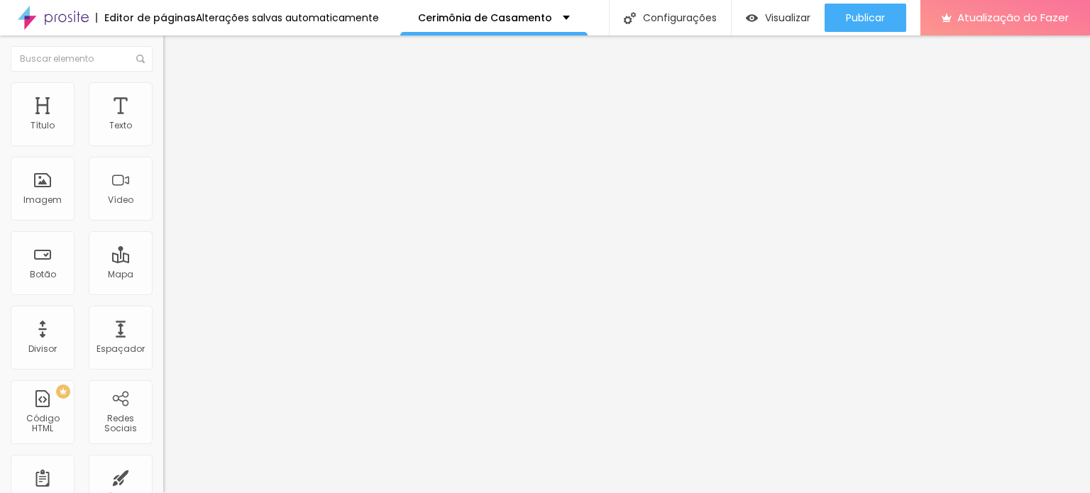
click at [163, 248] on font "Quadrado" at bounding box center [186, 242] width 46 height 12
click at [172, 122] on font "Adicionar imagem" at bounding box center [213, 116] width 83 height 12
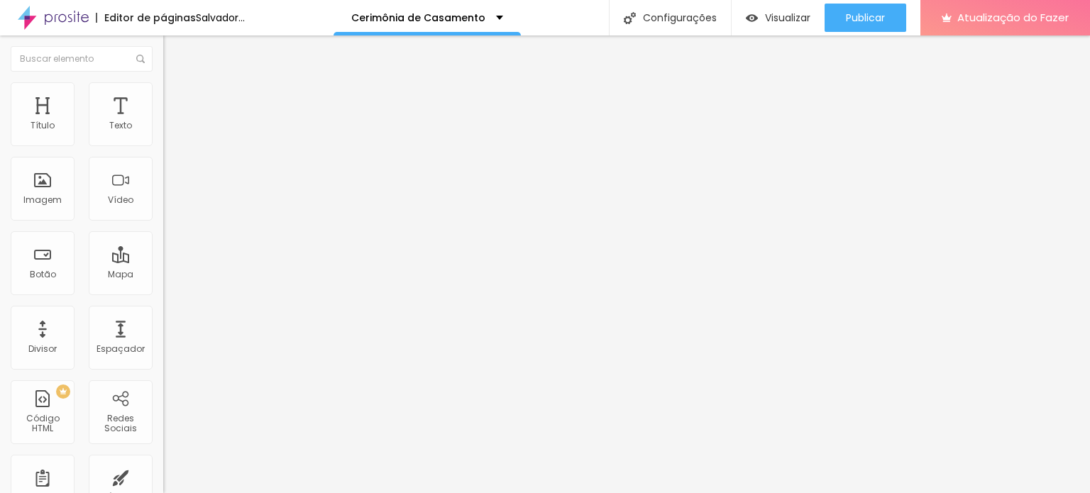
click at [163, 222] on font "Original" at bounding box center [180, 216] width 34 height 12
click at [43, 340] on div "Divisor" at bounding box center [43, 338] width 64 height 64
click at [172, 122] on font "Adicionar imagem" at bounding box center [213, 116] width 83 height 12
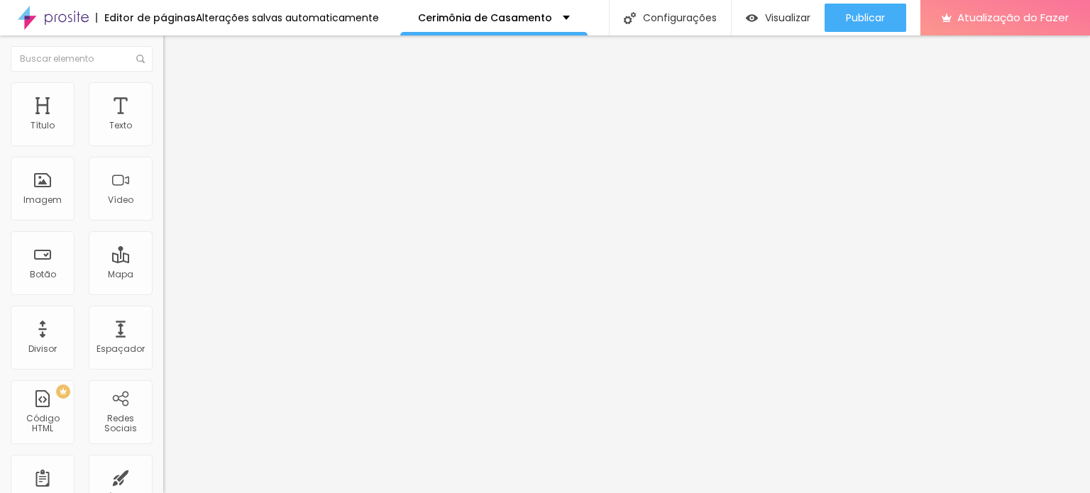
click at [163, 222] on font "Original" at bounding box center [180, 216] width 34 height 12
click at [163, 246] on div "Quadrado 1:1" at bounding box center [244, 242] width 163 height 9
click at [163, 238] on div "Padrão 4:3" at bounding box center [244, 233] width 163 height 9
click at [163, 231] on span "Cinema" at bounding box center [180, 225] width 35 height 12
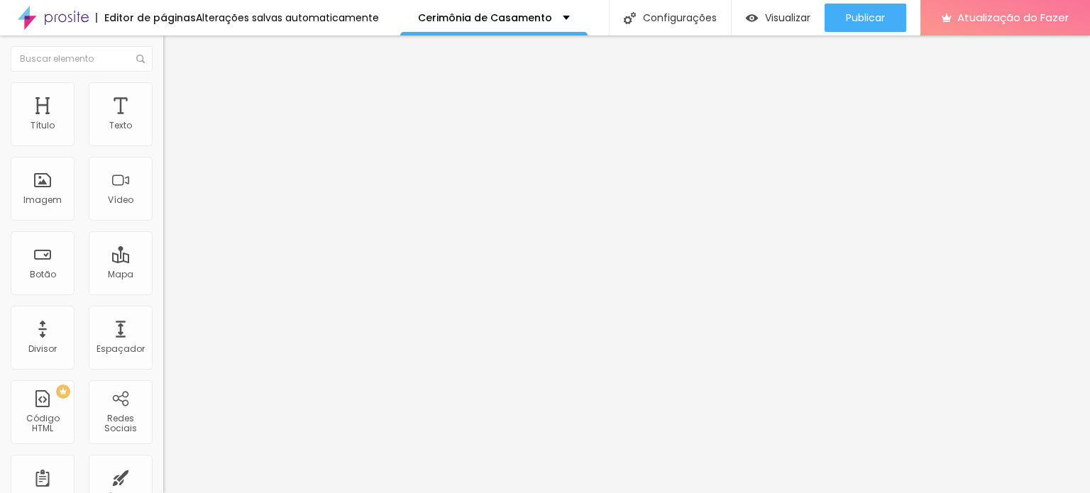
click at [163, 291] on input "https://" at bounding box center [248, 284] width 170 height 14
drag, startPoint x: 77, startPoint y: 379, endPoint x: 151, endPoint y: 384, distance: 74.7
click at [163, 291] on input "[URL][DOMAIN_NAME]" at bounding box center [248, 284] width 170 height 14
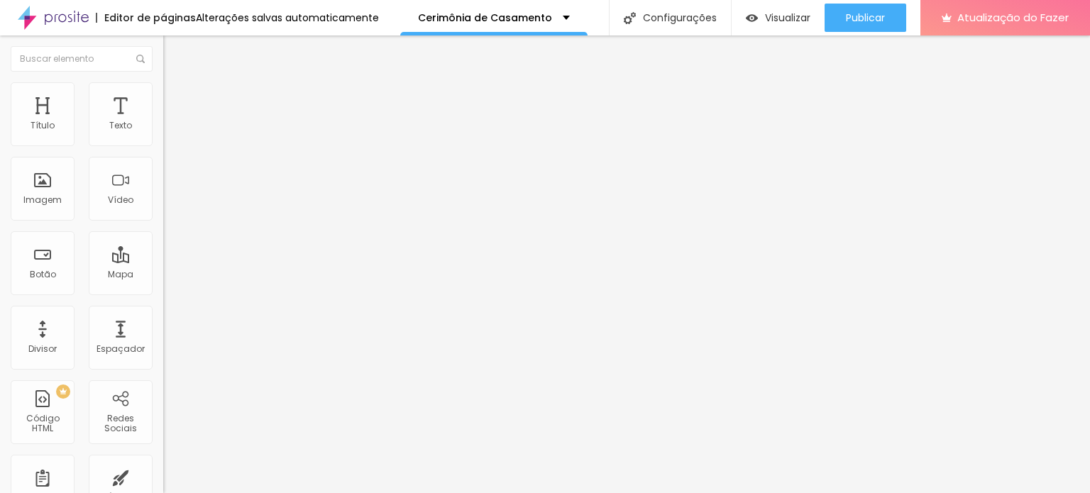
click at [163, 291] on input "[URL][DOMAIN_NAME]" at bounding box center [248, 284] width 170 height 14
type input "[URL][DOMAIN_NAME]"
click at [163, 472] on div "Editar nulo Conteúdo Estilo Avançado Trocar imagem Descrição da imagem (Alt) Al…" at bounding box center [244, 264] width 163 height 458
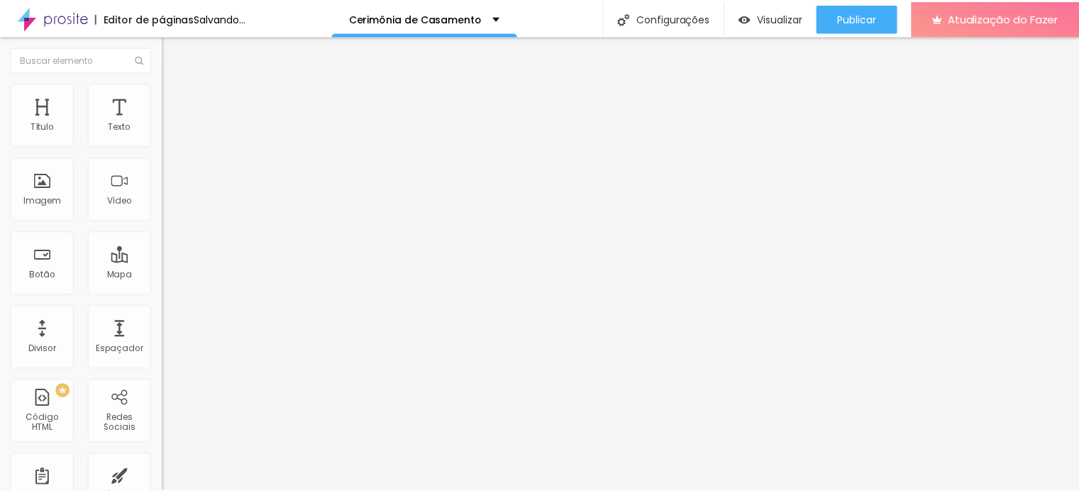
scroll to position [0, 0]
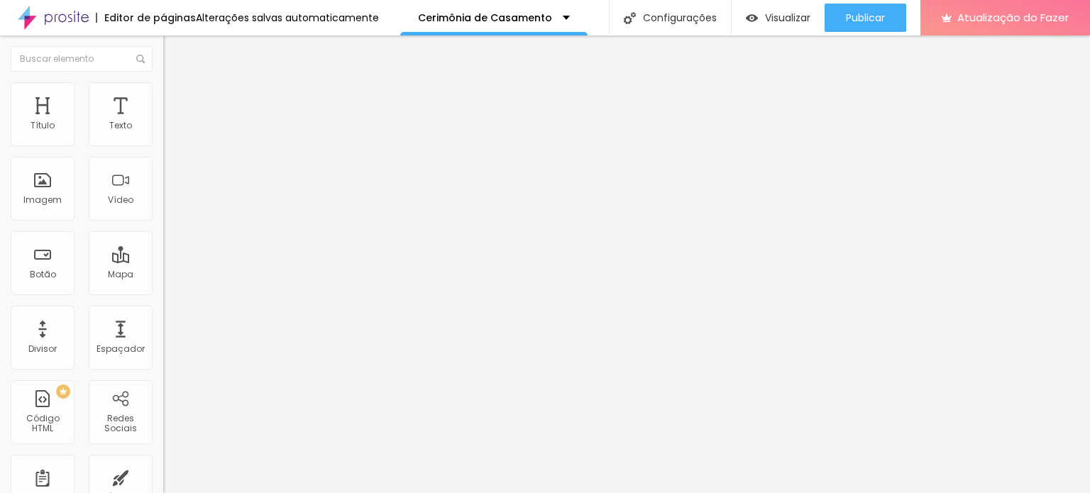
click at [163, 291] on input "[URL][DOMAIN_NAME]" at bounding box center [248, 284] width 170 height 14
click at [163, 324] on div "URL [URL][DOMAIN_NAME] Abrir em uma nova aba" at bounding box center [244, 296] width 163 height 56
click at [788, 18] on font "Visualizar" at bounding box center [787, 18] width 45 height 14
click at [163, 94] on li "Avançado" at bounding box center [244, 89] width 163 height 14
click at [176, 98] on font "Avançado" at bounding box center [199, 92] width 47 height 12
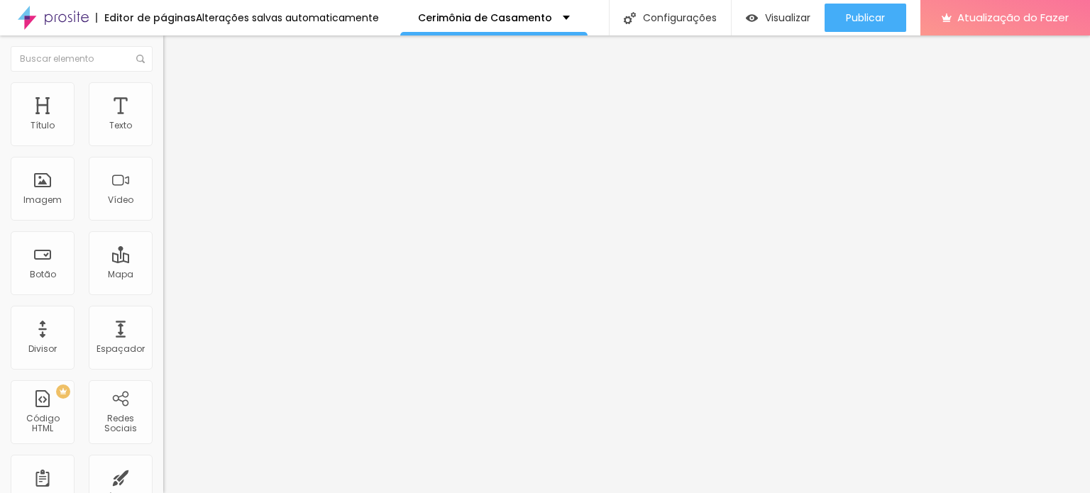
click at [163, 82] on li "Estilo" at bounding box center [244, 75] width 163 height 14
click at [170, 204] on icon "button" at bounding box center [173, 202] width 6 height 6
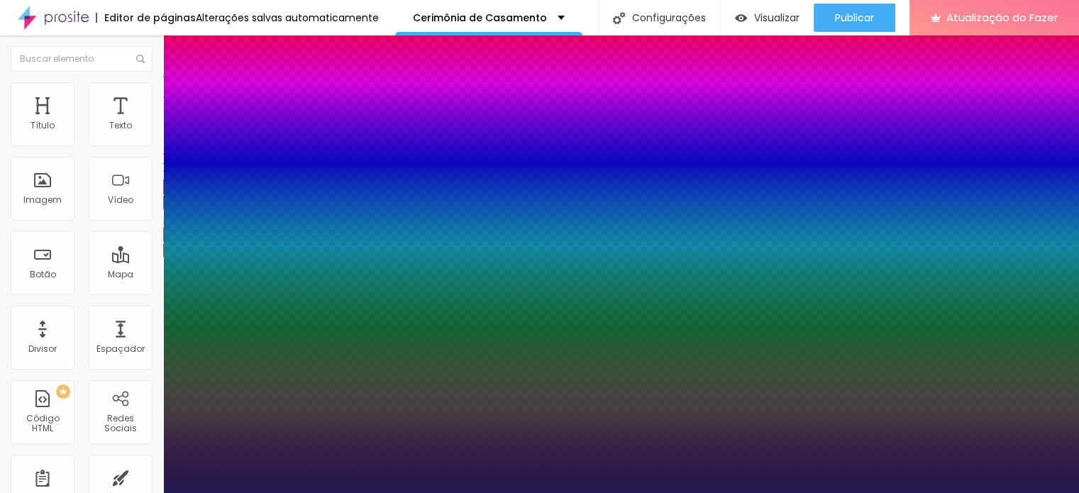
type input "1"
type input "0.5"
click at [343, 493] on div at bounding box center [539, 493] width 1079 height 0
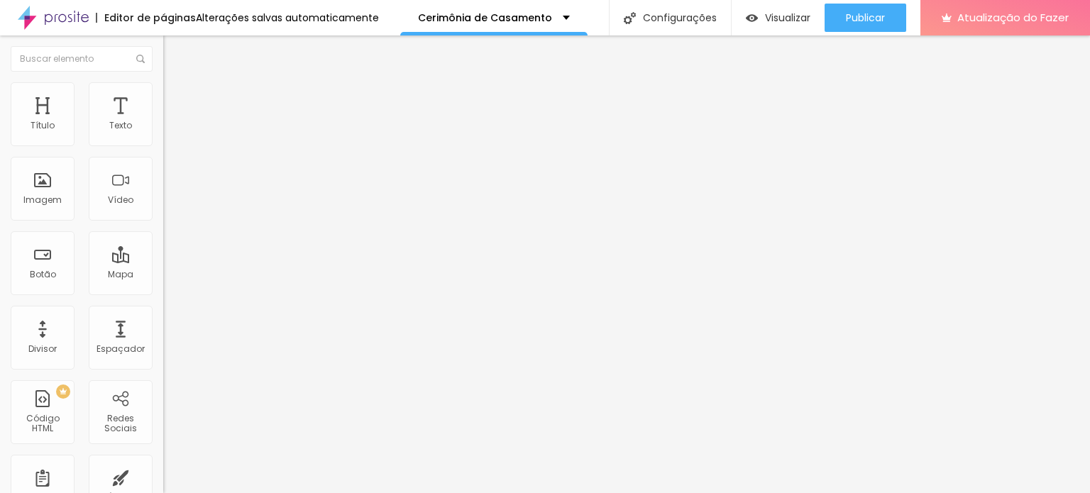
click at [169, 206] on icon "button" at bounding box center [173, 201] width 9 height 9
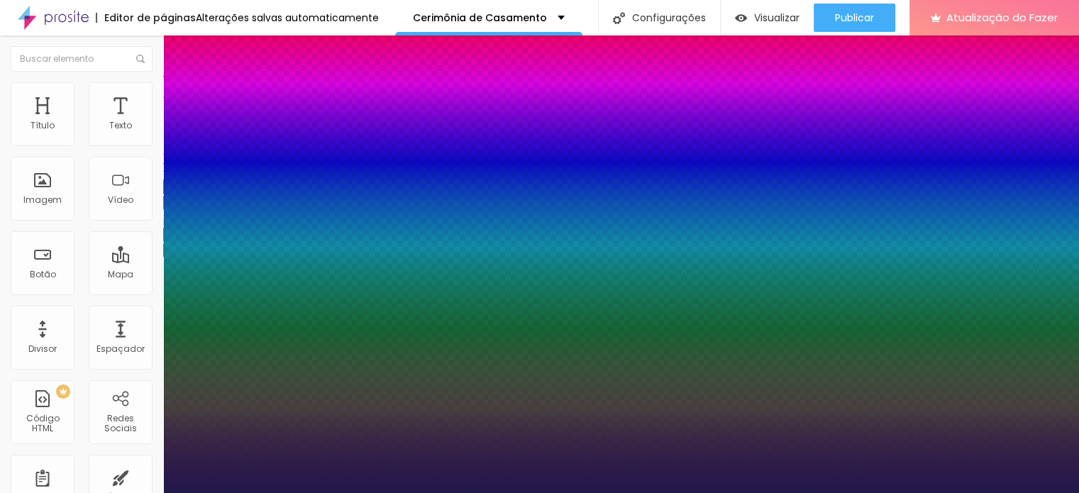
type input "1"
type input "20"
type input "1"
type input "23"
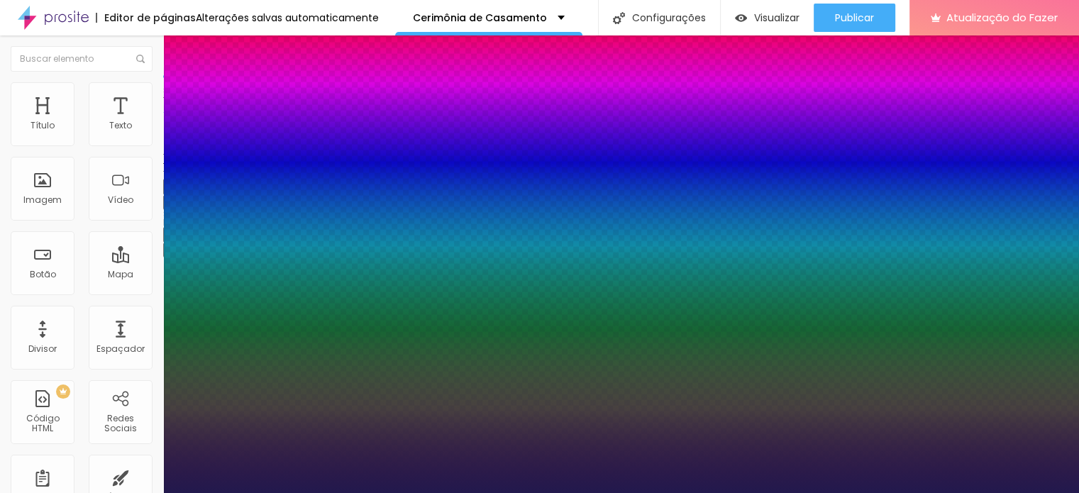
type input "23"
type input "1"
type input "24"
type input "1"
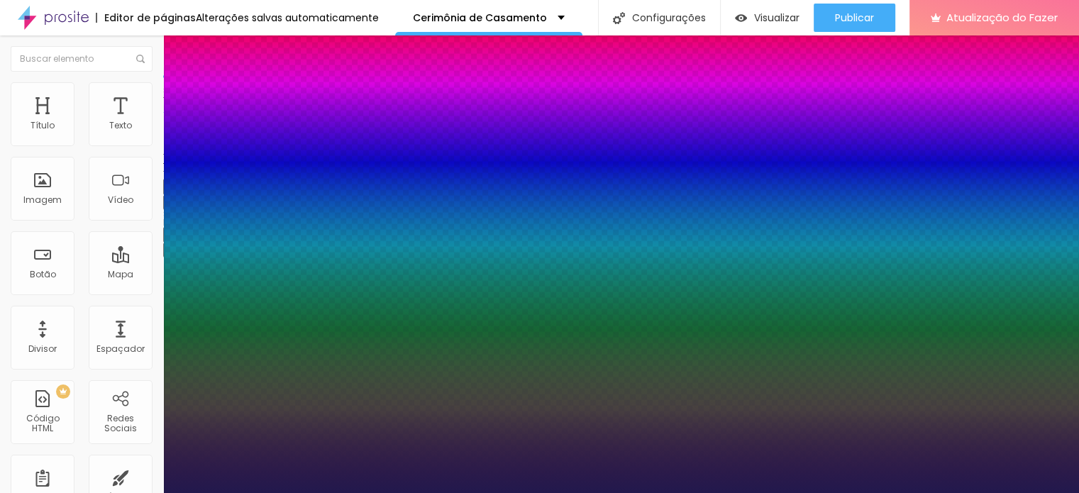
type input "25"
type input "1"
type input "29"
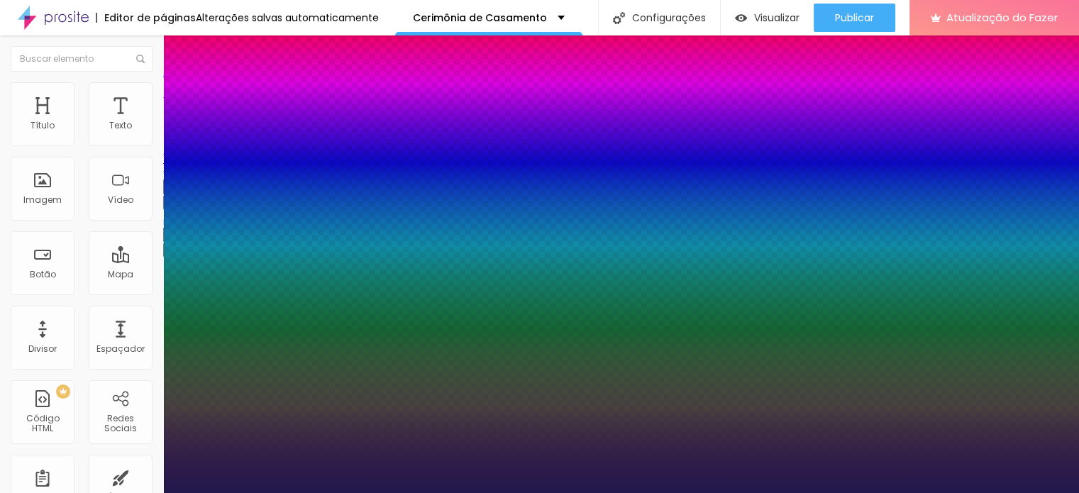
type input "1"
type input "31"
type input "1"
type input "50"
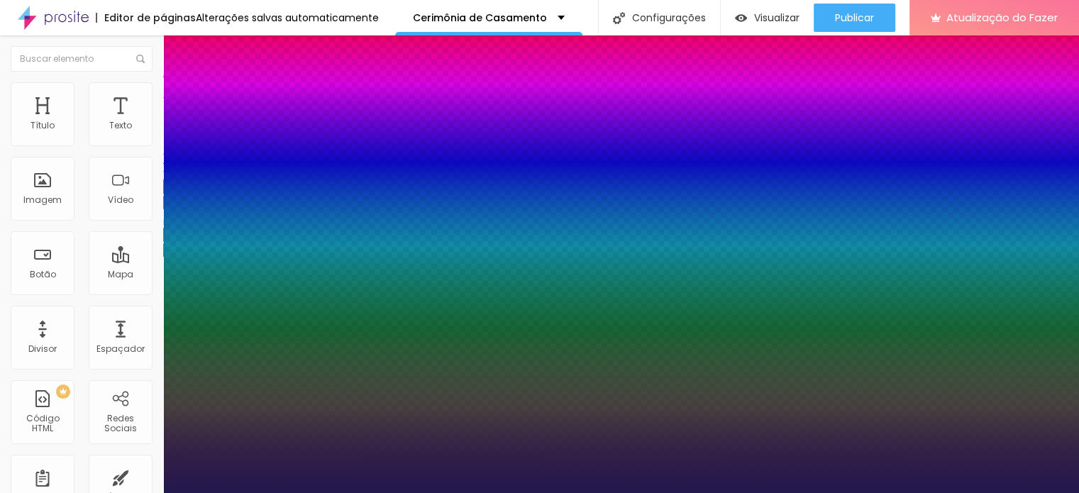
type input "50"
type input "1"
type input "54"
type input "1"
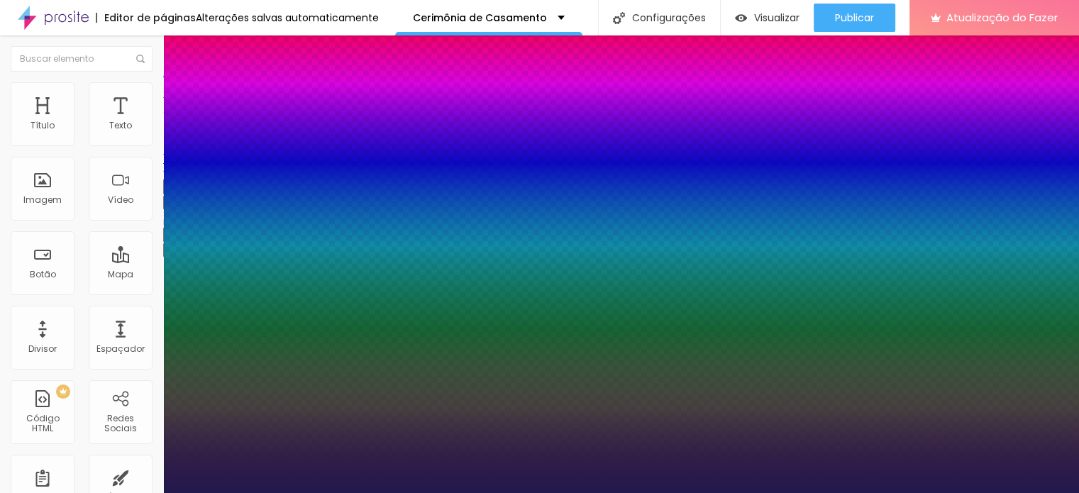
type input "57"
type input "1"
type input "59"
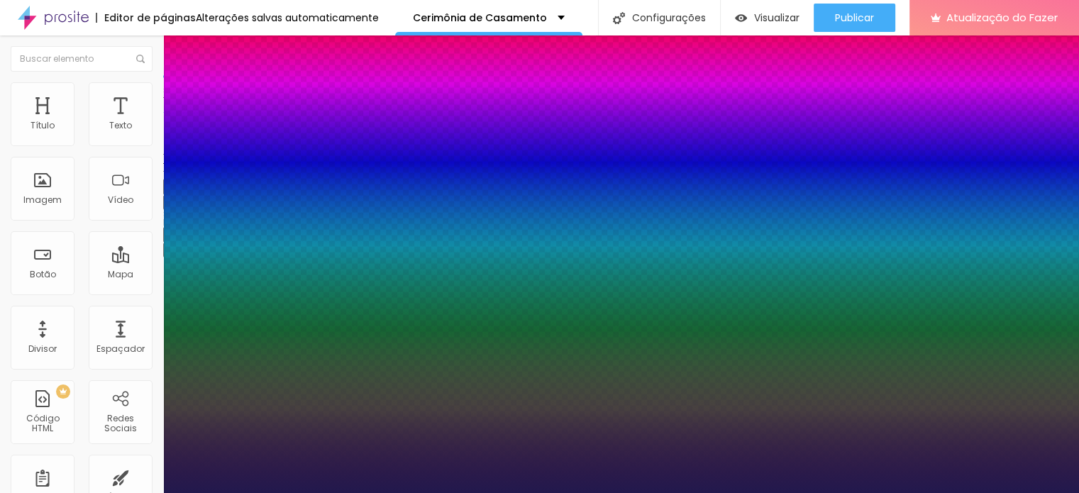
type input "1"
type input "61"
type input "1"
type input "63"
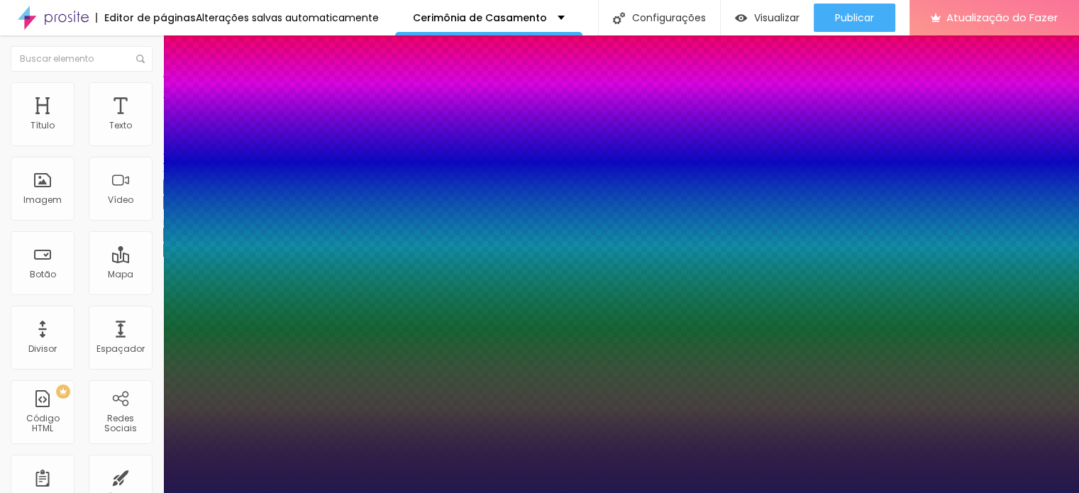
type input "63"
type input "1"
type input "59"
type input "1"
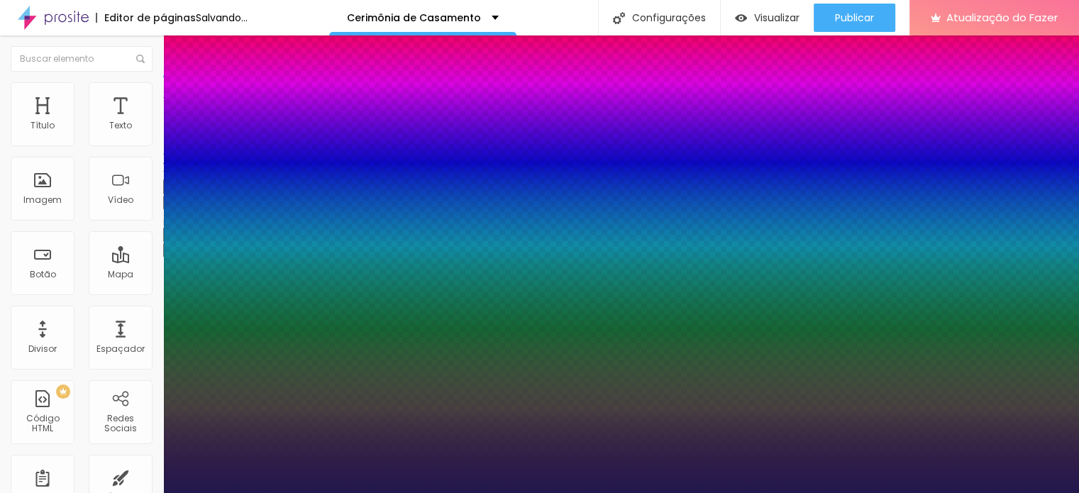
type input "58"
type input "1"
type input "57"
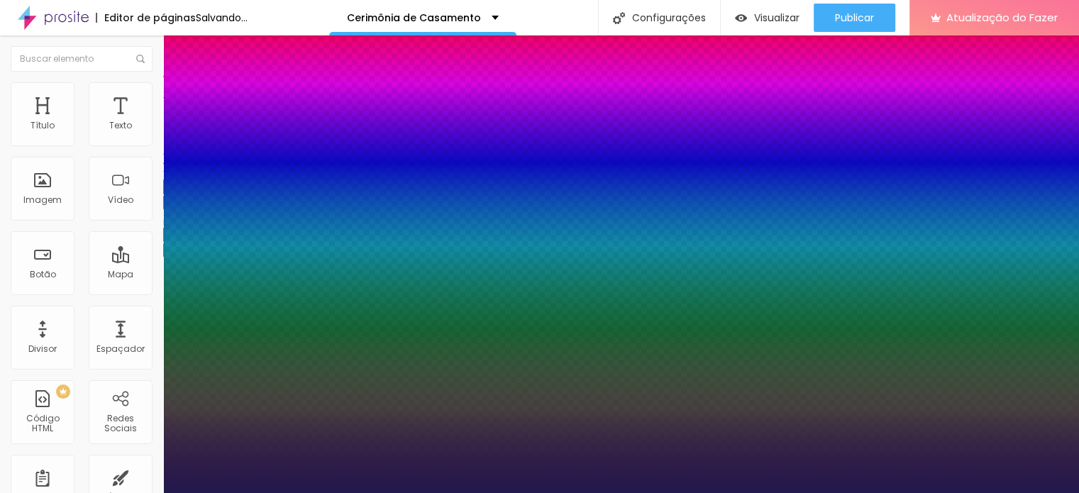
type input "1"
type input "56"
type input "1"
type input "55"
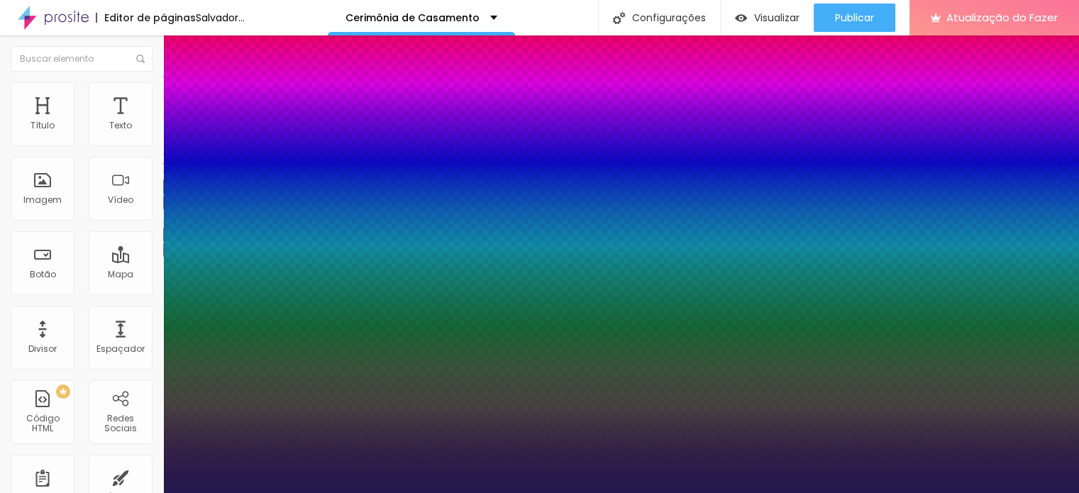
type input "55"
type input "1"
type input "56"
type input "1"
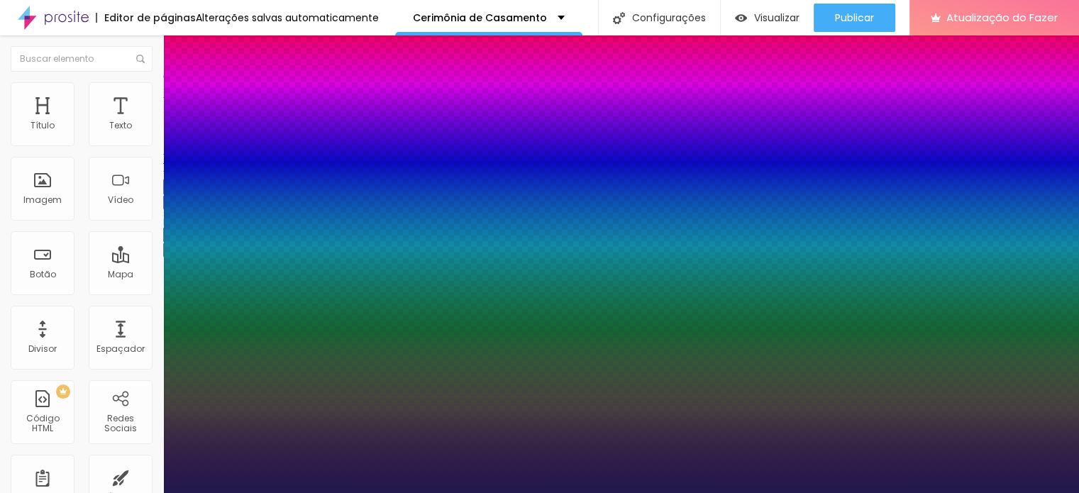
type input "57"
type input "1"
type input "55"
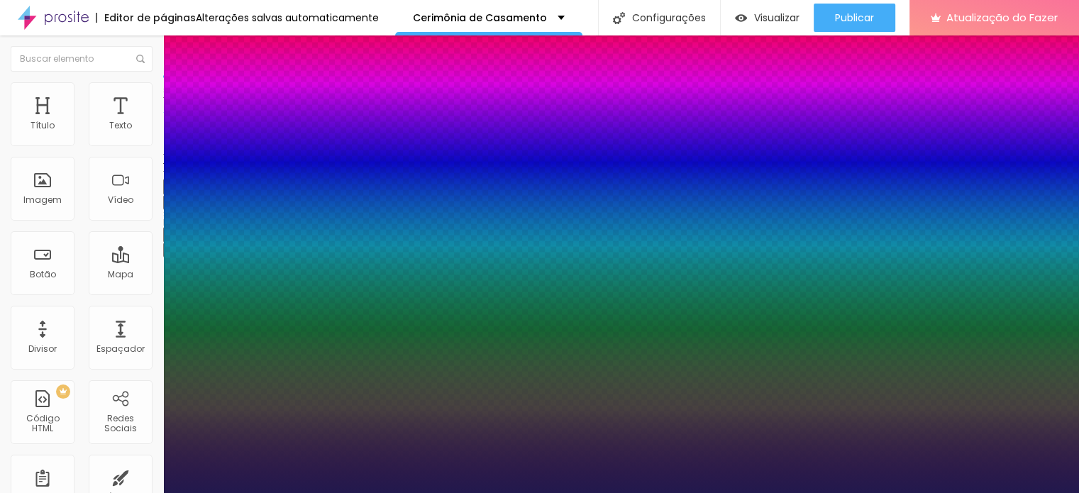
type input "1"
type input "54"
type input "1"
type input "55"
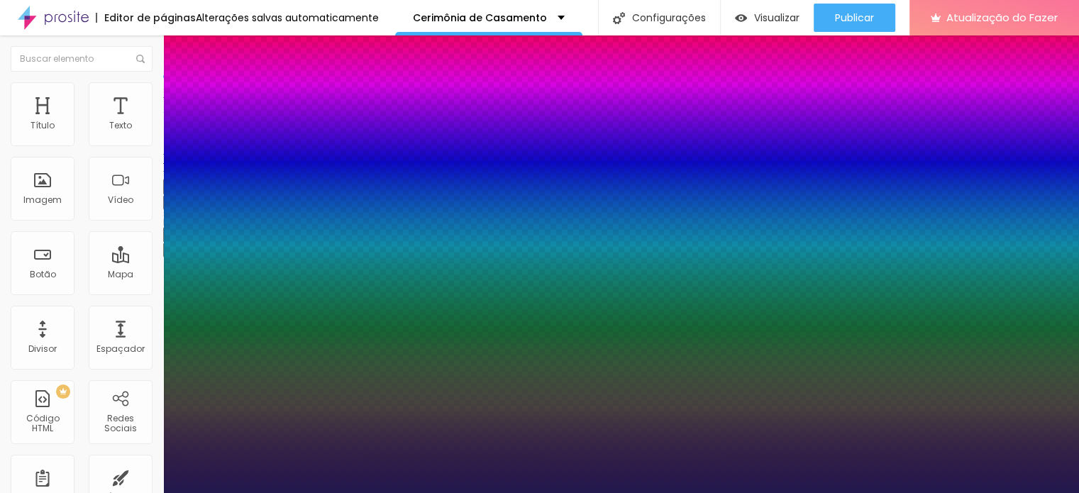
type input "55"
type input "1"
type input "56"
type input "1"
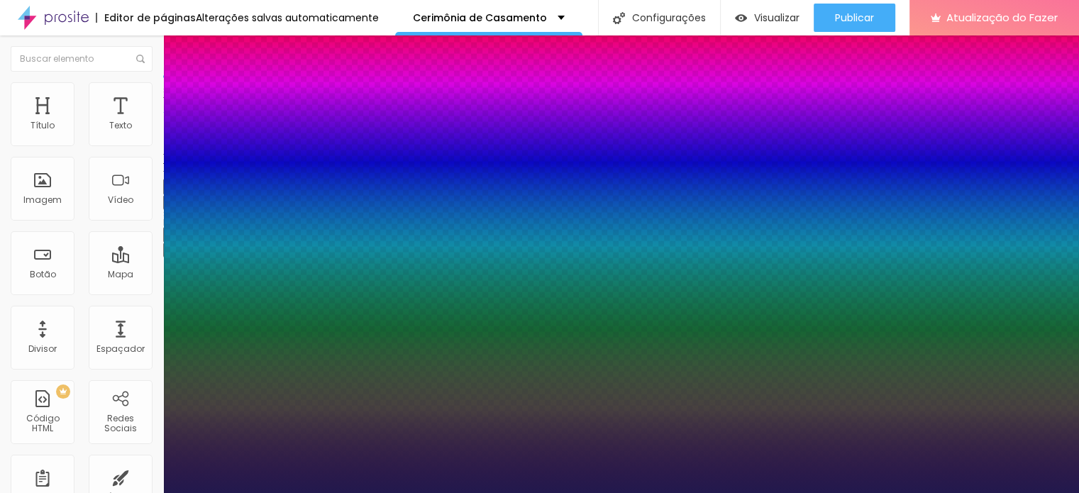
drag, startPoint x: 196, startPoint y: 397, endPoint x: 236, endPoint y: 414, distance: 43.2
type input "56"
type input "1"
click at [729, 493] on div at bounding box center [539, 493] width 1079 height 0
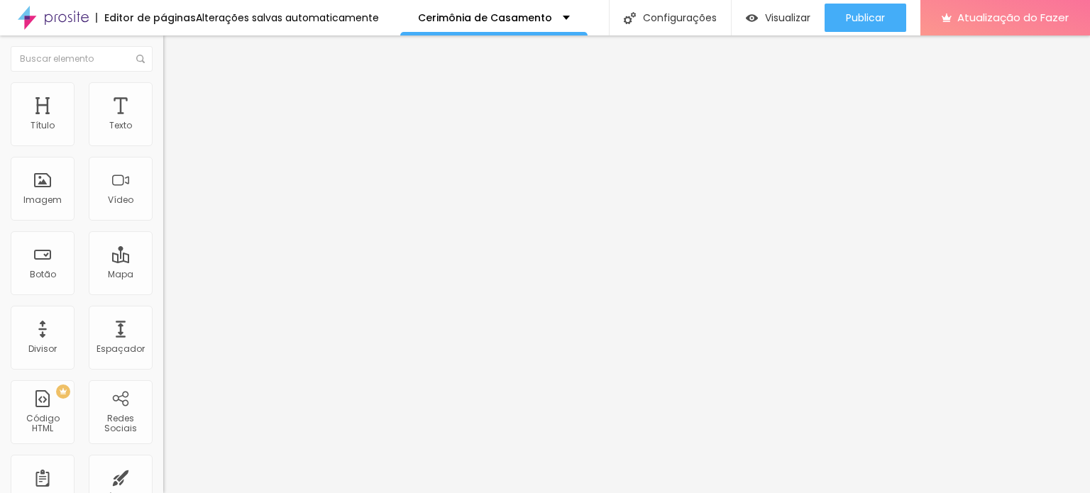
click at [163, 91] on img at bounding box center [169, 88] width 13 height 13
type input "16"
type input "18"
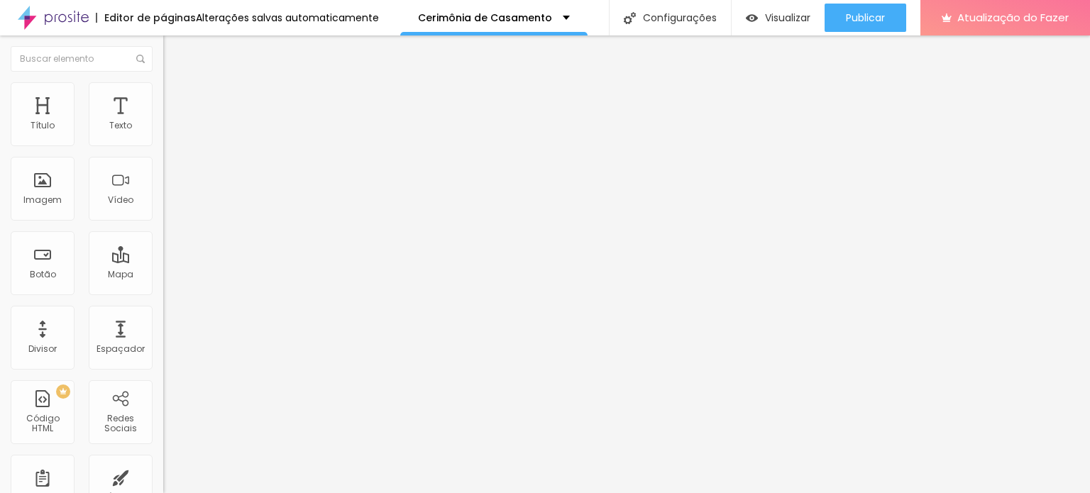
type input "19"
type input "10"
type input "0"
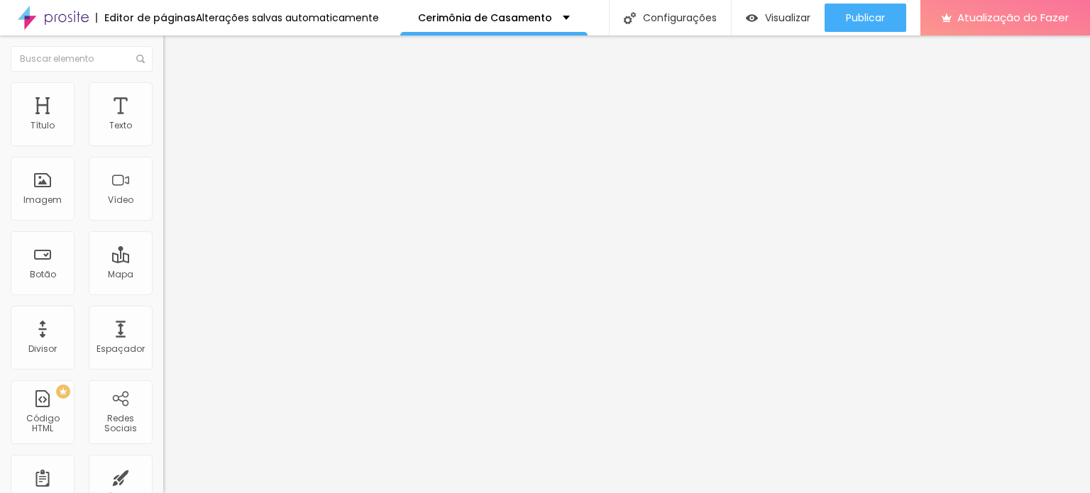
type input "0"
drag, startPoint x: 43, startPoint y: 138, endPoint x: 25, endPoint y: 144, distance: 18.9
type input "0"
click at [163, 261] on input "range" at bounding box center [209, 266] width 92 height 11
click at [163, 81] on img at bounding box center [169, 74] width 13 height 13
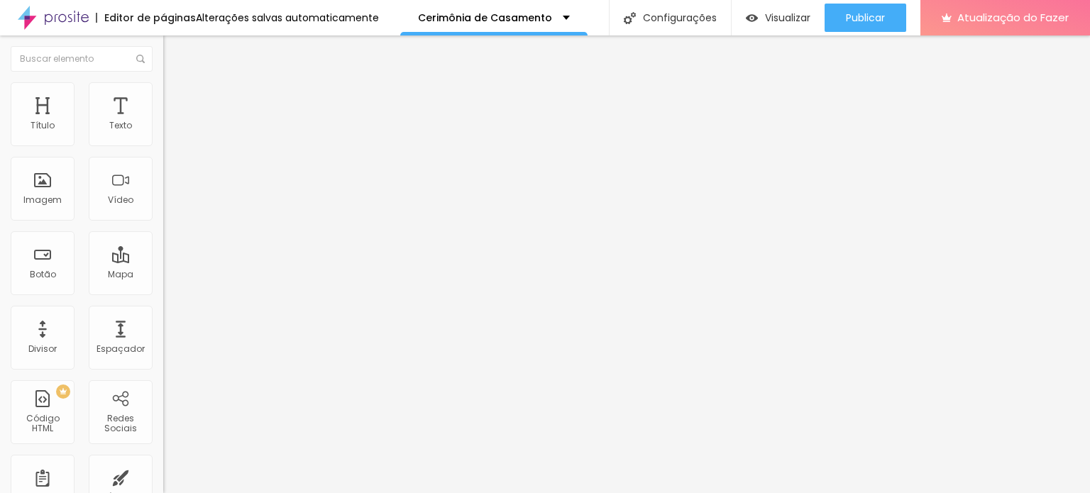
click at [169, 132] on icon "button" at bounding box center [173, 127] width 9 height 9
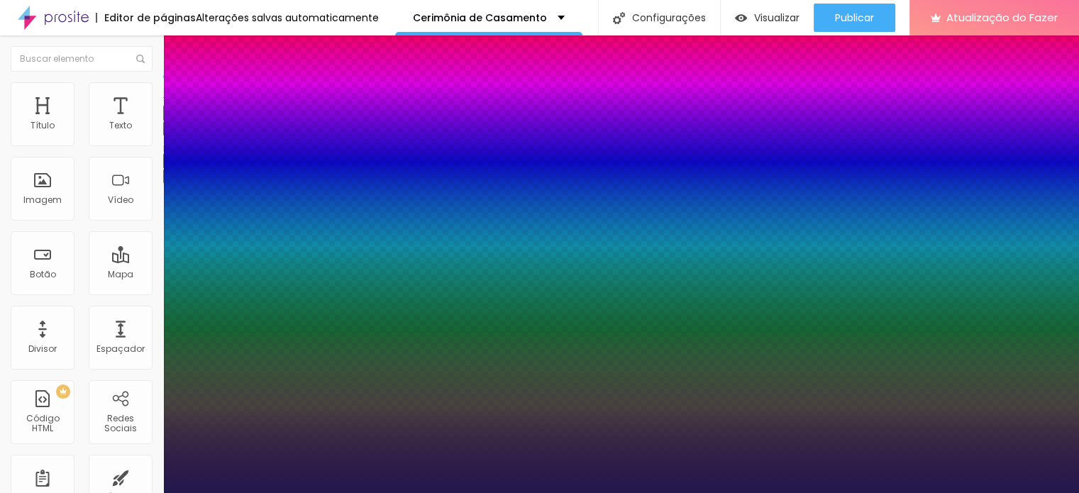
type input "1"
type input "14"
type input "1"
type input "15"
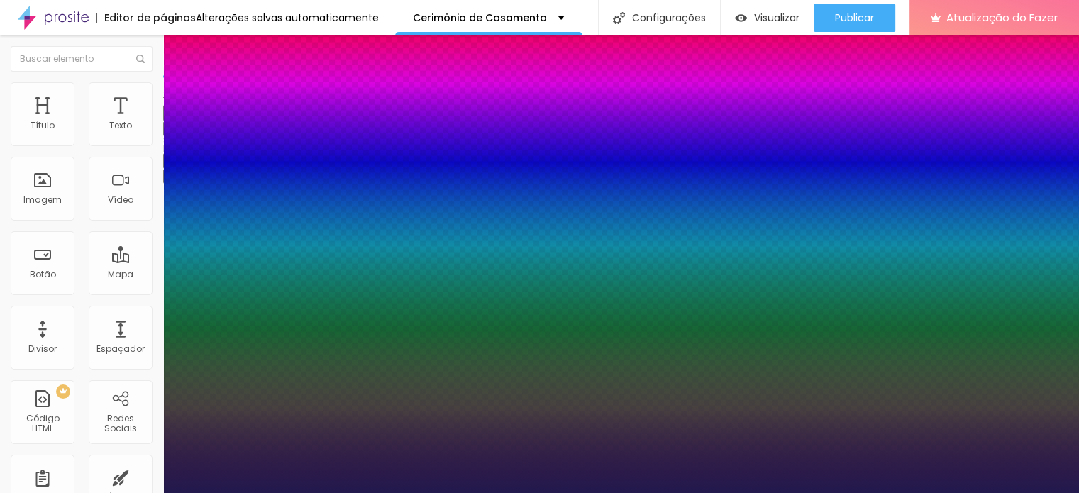
type input "15"
drag, startPoint x: 233, startPoint y: 336, endPoint x: 250, endPoint y: 336, distance: 17.0
click at [488, 493] on div at bounding box center [539, 493] width 1079 height 0
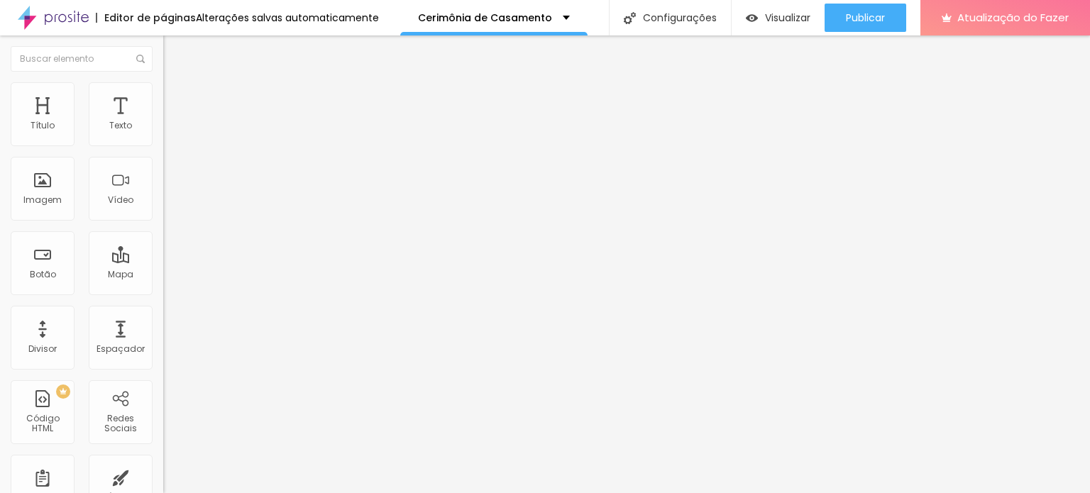
click at [172, 122] on font "Trocar imagem" at bounding box center [206, 116] width 69 height 12
click at [174, 52] on img "button" at bounding box center [179, 51] width 11 height 11
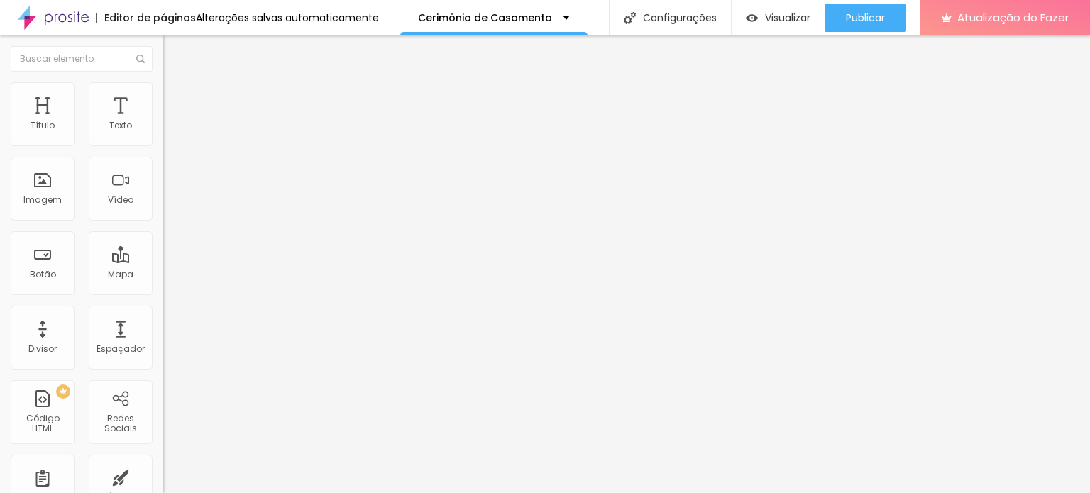
click at [163, 284] on input at bounding box center [259, 291] width 193 height 14
click at [163, 382] on div "Encontre sua empresa [PERSON_NAME] fotografia Procure o perfil da empresa pelo …" at bounding box center [244, 290] width 163 height 359
click at [163, 284] on input "[PERSON_NAME] fotografia" at bounding box center [259, 291] width 193 height 14
click at [163, 313] on font "Exibir informações de" at bounding box center [209, 319] width 93 height 12
click at [176, 95] on font "Estilo" at bounding box center [187, 92] width 22 height 12
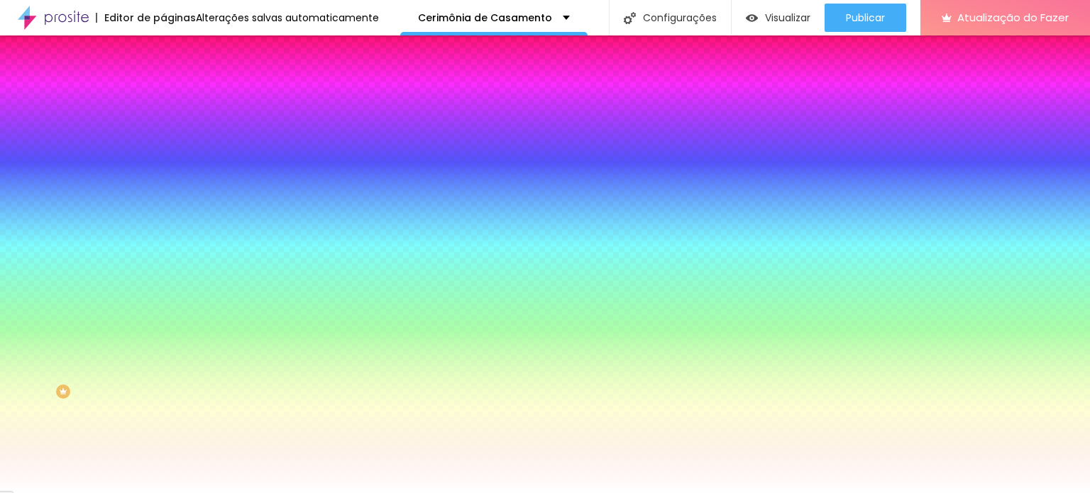
click at [163, 81] on img at bounding box center [169, 74] width 13 height 13
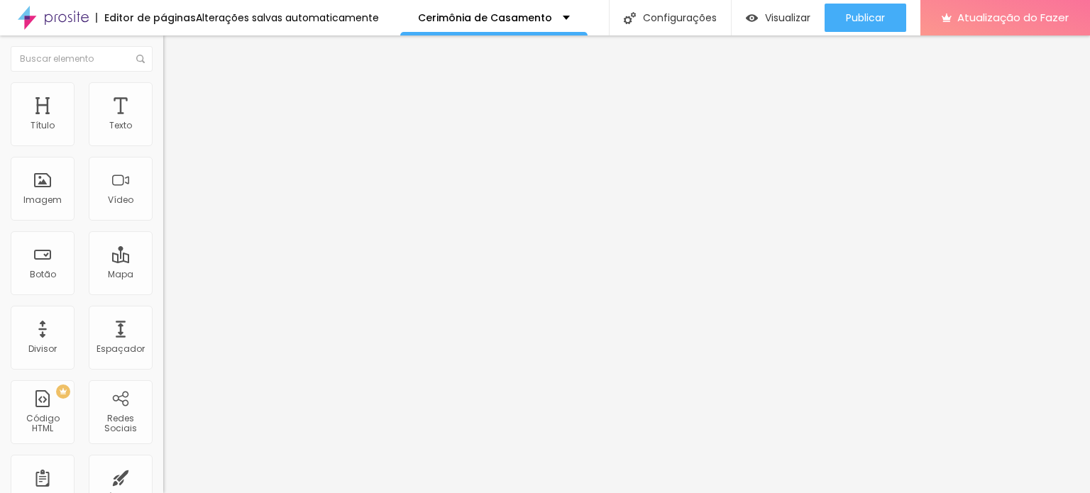
click at [163, 284] on input "[PERSON_NAME] fotografia" at bounding box center [259, 291] width 193 height 14
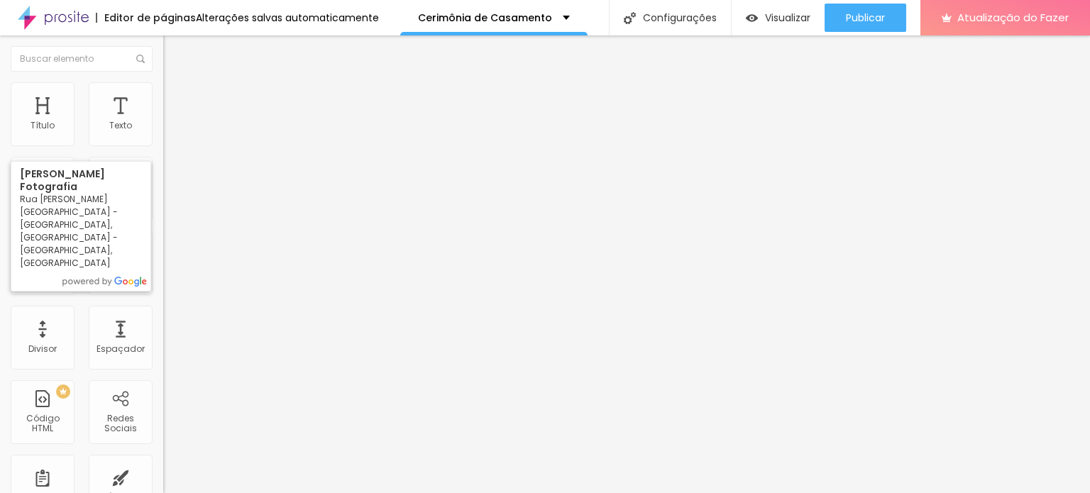
scroll to position [0, 14]
click at [163, 284] on input "[PERSON_NAME] fotografia" at bounding box center [259, 291] width 193 height 14
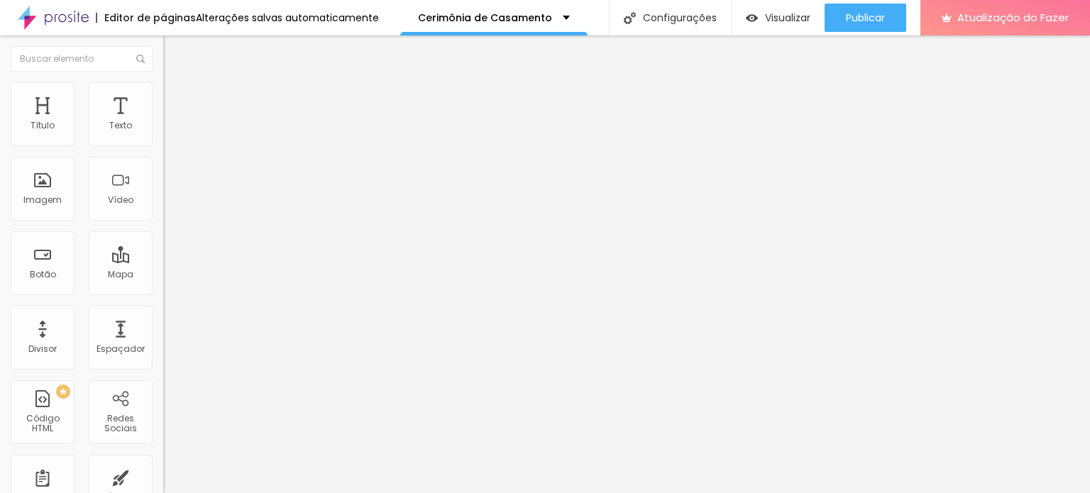
scroll to position [0, 0]
click at [163, 409] on div at bounding box center [244, 409] width 163 height 0
click at [163, 284] on input "[PERSON_NAME] Fotografia - Rua [PERSON_NAME] - [GEOGRAPHIC_DATA], [GEOGRAPHIC_D…" at bounding box center [259, 291] width 193 height 14
click at [174, 48] on img "button" at bounding box center [179, 51] width 11 height 11
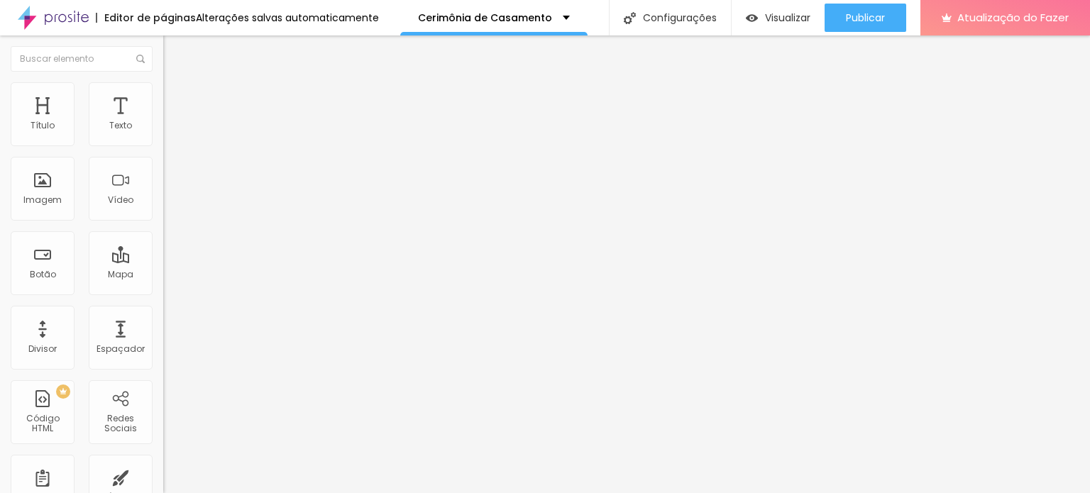
click at [174, 53] on img "button" at bounding box center [179, 51] width 11 height 11
click at [800, 19] on font "Visualizar" at bounding box center [787, 18] width 45 height 14
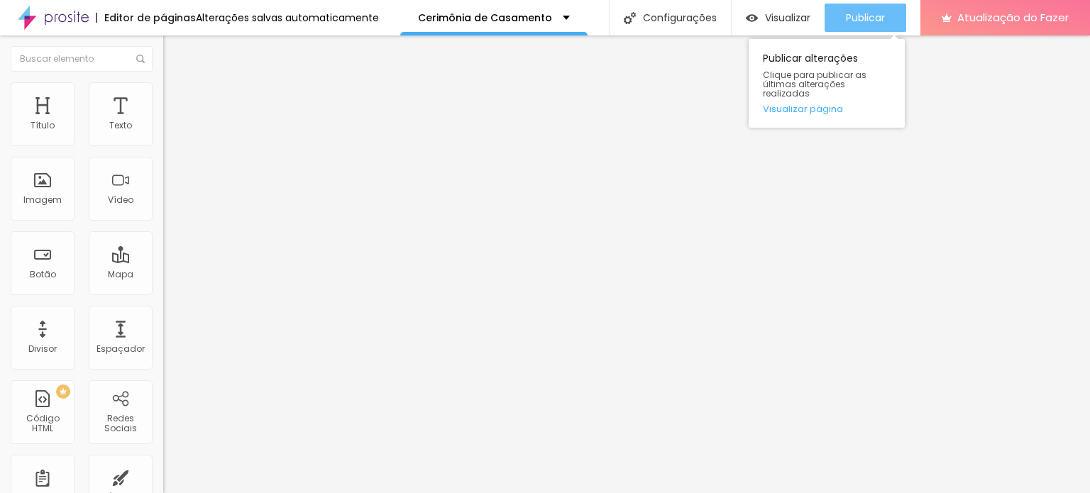
click at [854, 17] on font "Publicar" at bounding box center [865, 18] width 39 height 14
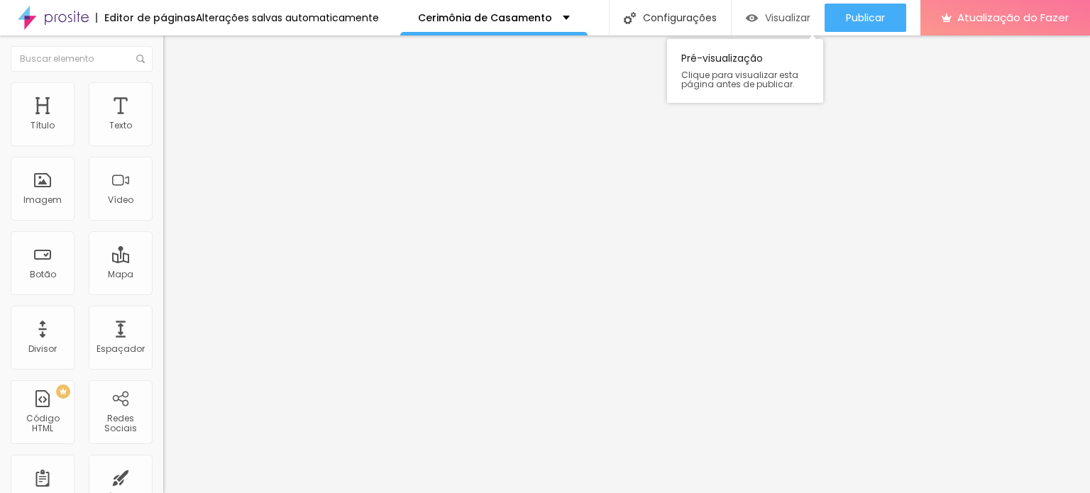
click at [772, 19] on font "Visualizar" at bounding box center [787, 18] width 45 height 14
click at [172, 122] on font "Adicionar imagem" at bounding box center [213, 116] width 83 height 12
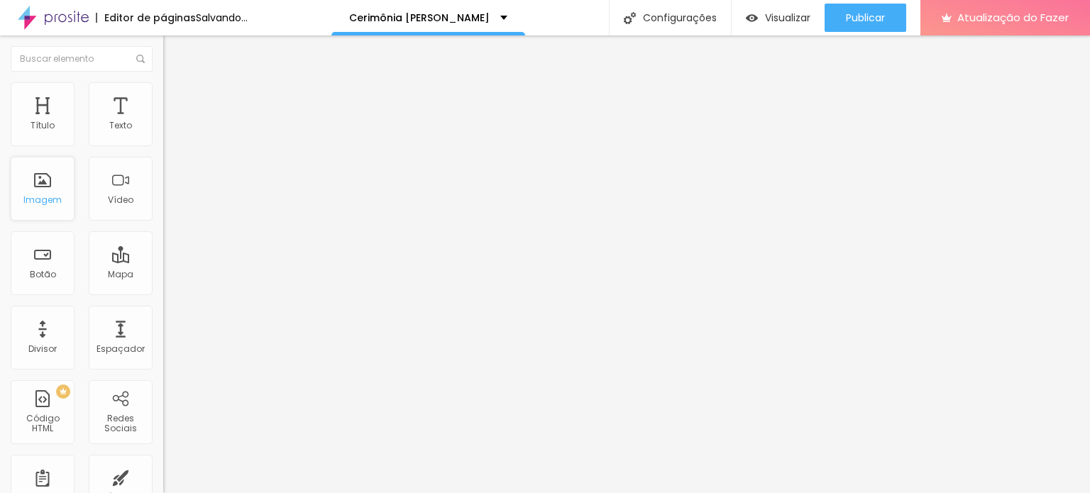
click at [32, 189] on div "Imagem" at bounding box center [43, 189] width 64 height 64
click at [49, 199] on font "Imagem" at bounding box center [42, 200] width 38 height 12
click at [172, 122] on font "Adicionar imagem" at bounding box center [213, 116] width 83 height 12
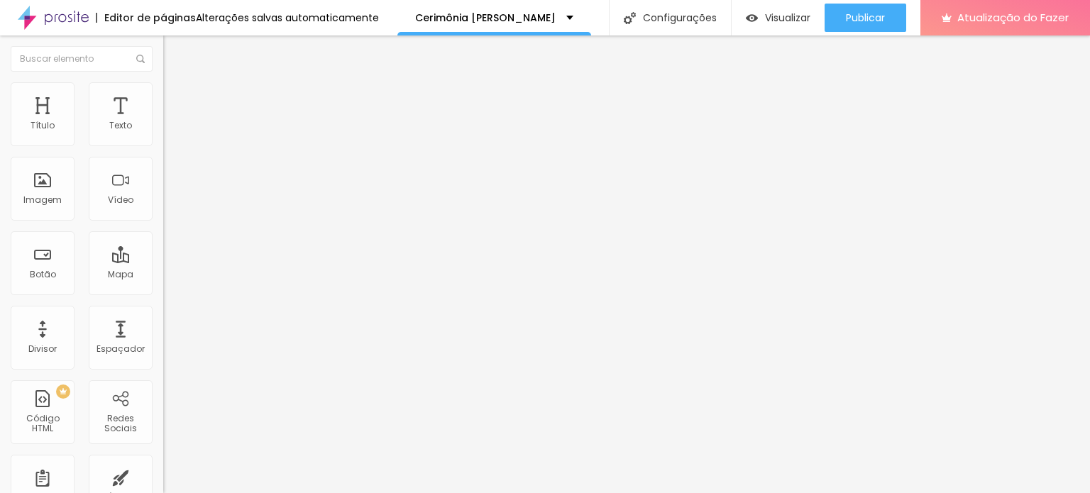
scroll to position [0, 0]
click at [172, 122] on font "Adicionar imagem" at bounding box center [213, 116] width 83 height 12
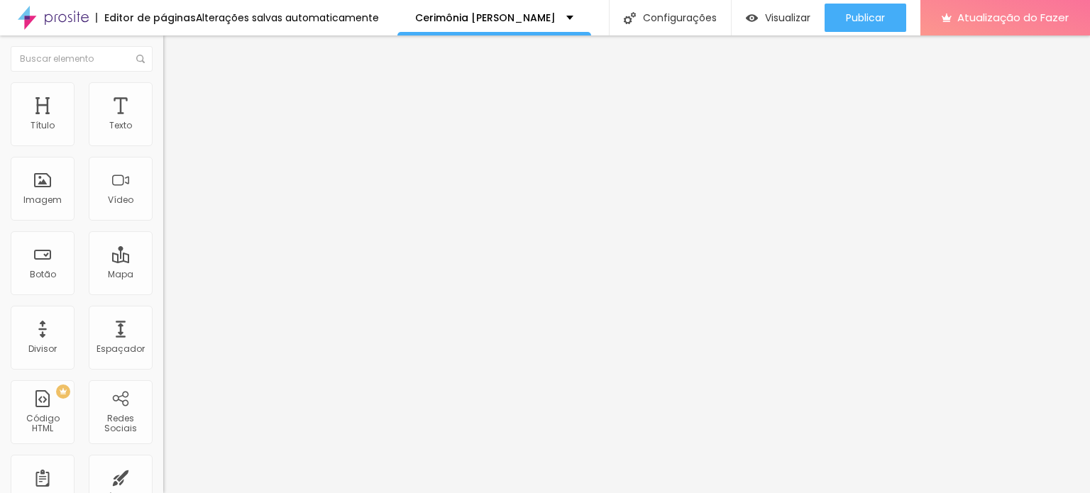
click at [163, 260] on div "Proporção Original Cinema 16:9 Padrão 4:3 Quadrado 1:1 Original" at bounding box center [244, 232] width 163 height 56
click at [163, 222] on font "Original" at bounding box center [180, 216] width 34 height 12
click at [163, 246] on div "Quadrado 1:1" at bounding box center [244, 242] width 163 height 9
click at [163, 239] on span "Padrão" at bounding box center [179, 233] width 32 height 12
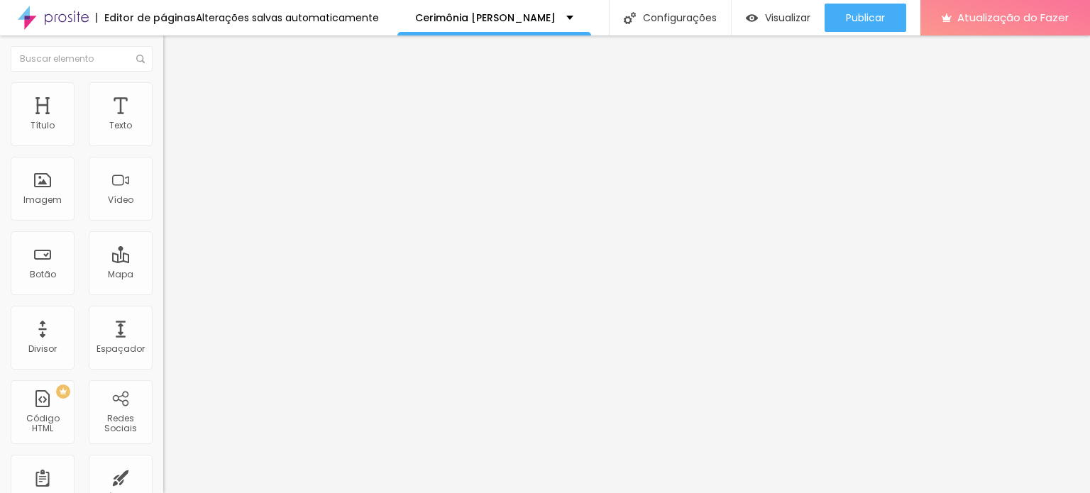
click at [172, 122] on font "Trocar imagem" at bounding box center [206, 116] width 69 height 12
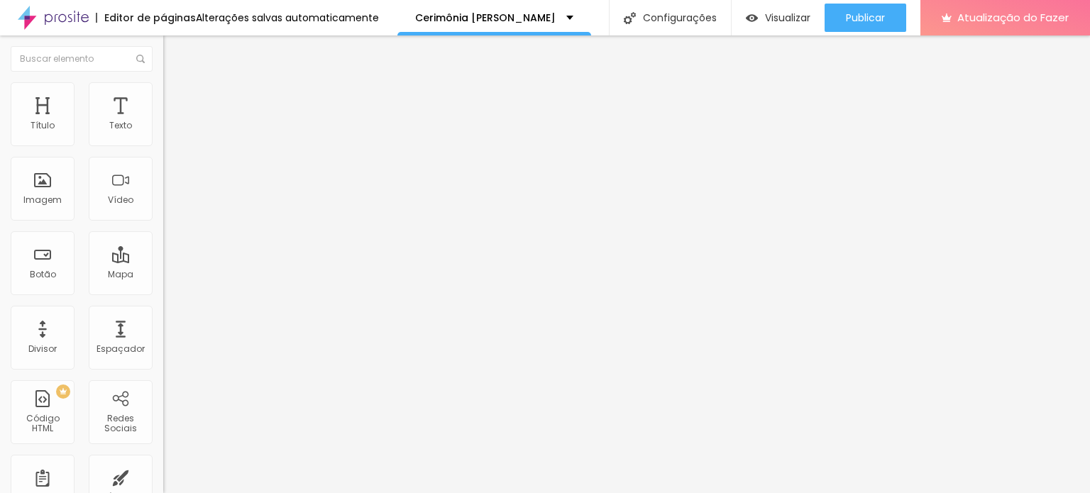
click at [163, 222] on font "Original" at bounding box center [180, 216] width 34 height 12
click at [163, 246] on div "Quadrado 1:1" at bounding box center [244, 242] width 163 height 9
click at [163, 239] on span "Padrão" at bounding box center [179, 233] width 32 height 12
click at [163, 222] on font "Original" at bounding box center [180, 216] width 34 height 12
click at [163, 239] on span "Padrão" at bounding box center [179, 233] width 32 height 12
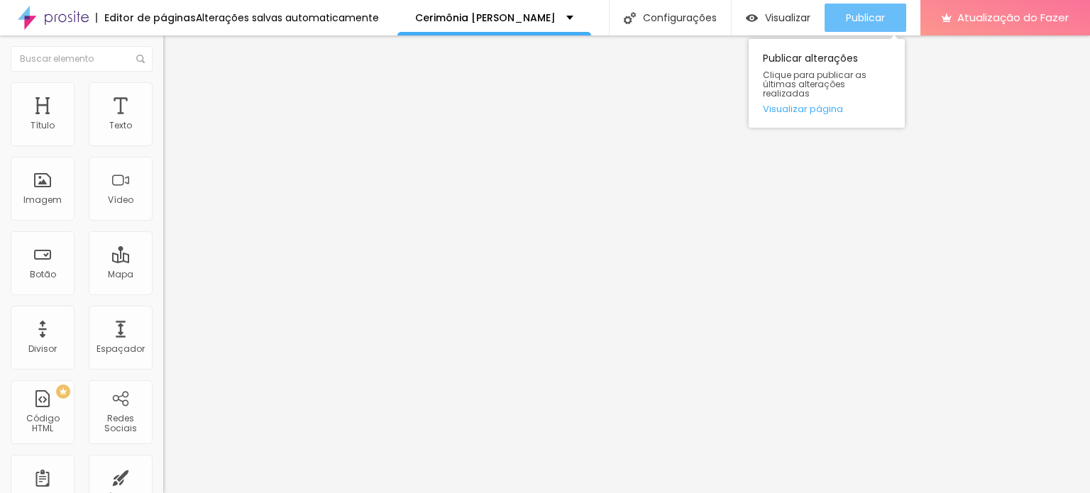
click at [859, 18] on font "Publicar" at bounding box center [865, 18] width 39 height 14
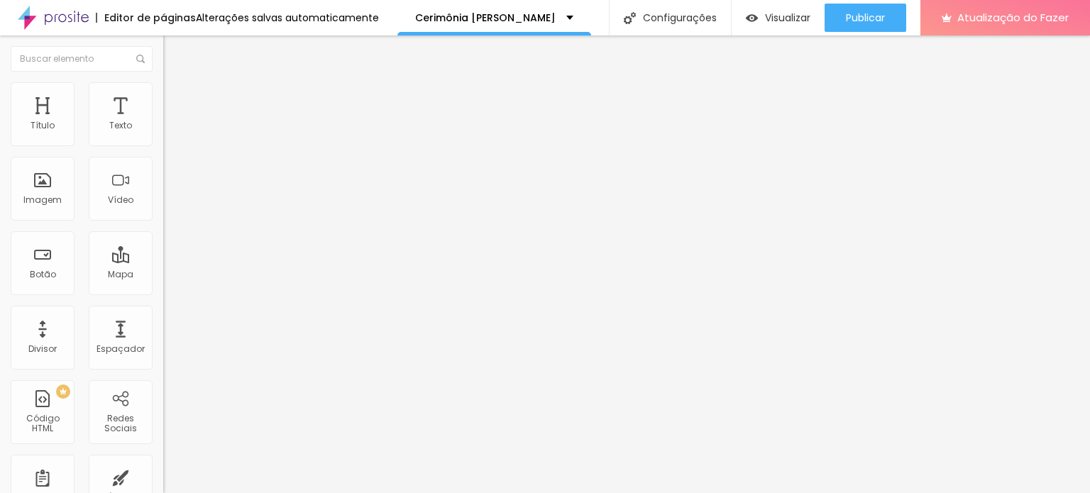
click at [176, 96] on font "Estilo" at bounding box center [187, 92] width 22 height 12
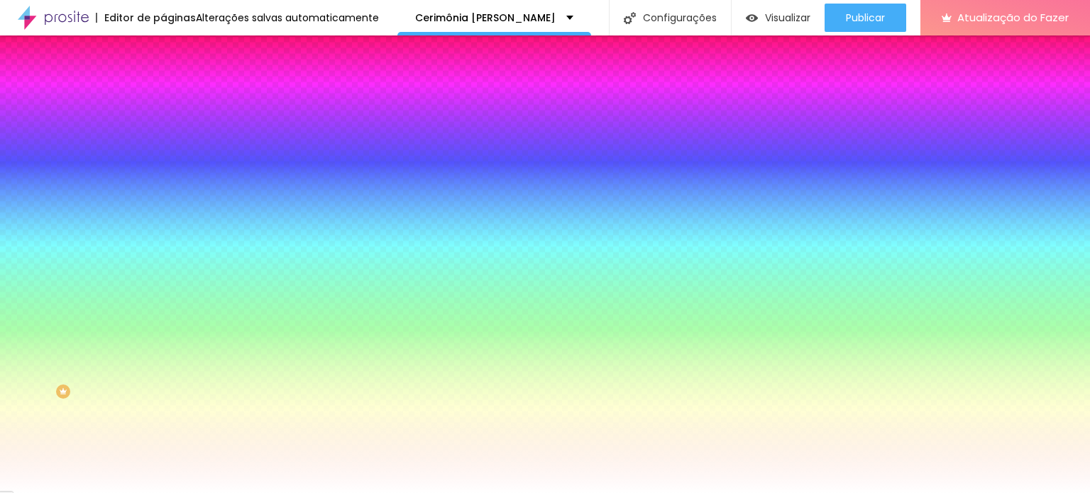
click at [163, 97] on img at bounding box center [169, 103] width 13 height 13
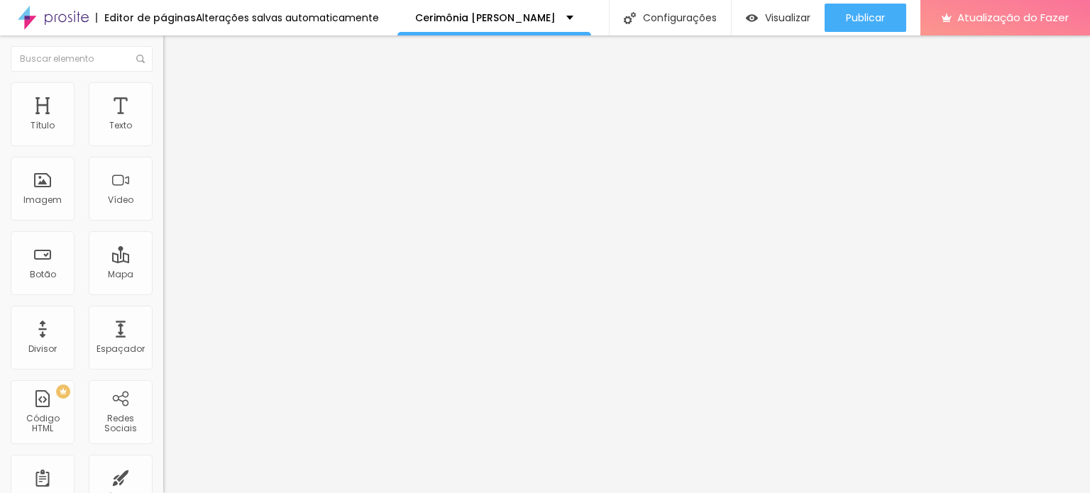
click at [163, 94] on li "Estilo" at bounding box center [244, 89] width 163 height 14
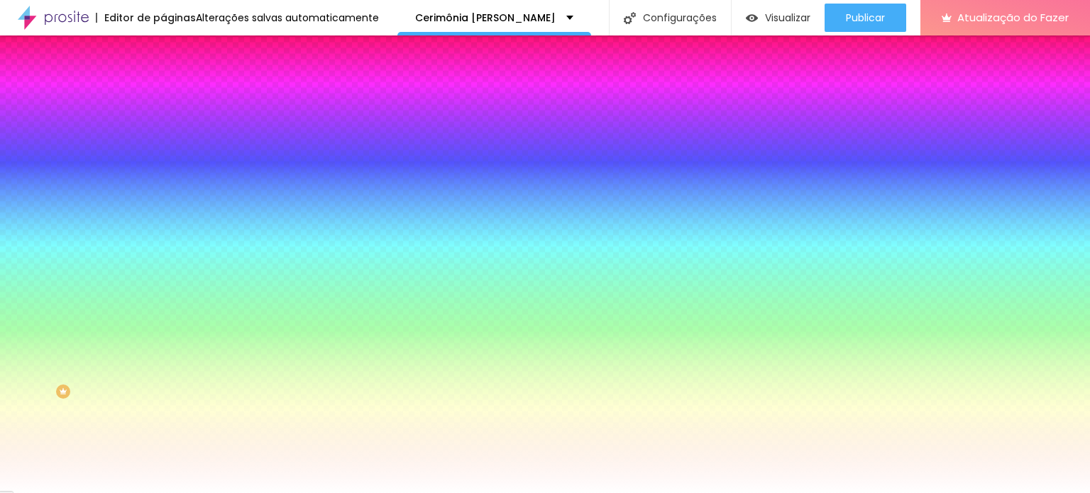
click at [163, 70] on li "Conteúdo" at bounding box center [244, 75] width 163 height 14
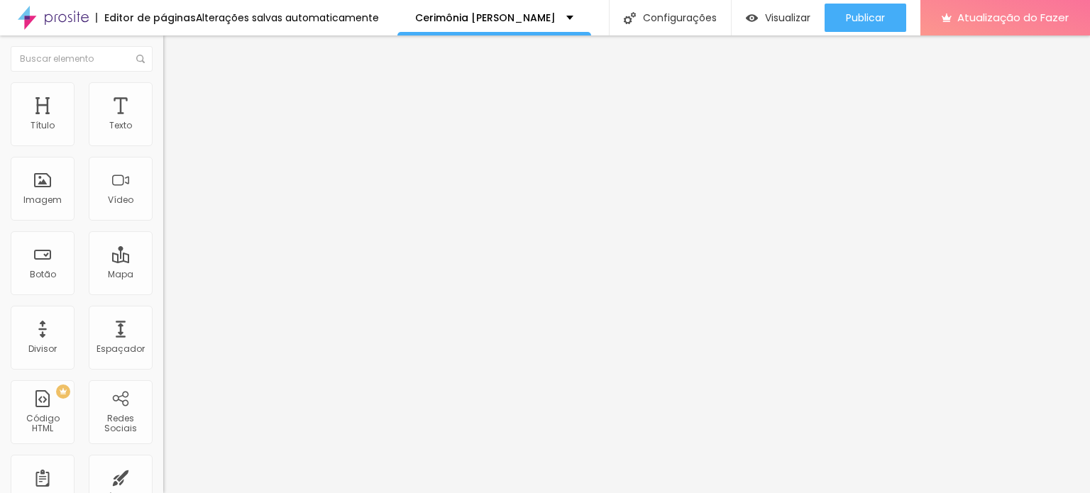
click at [163, 129] on font "Encaixotado" at bounding box center [190, 123] width 55 height 12
click at [163, 151] on font "Completo" at bounding box center [184, 145] width 43 height 12
click at [163, 138] on font "Encaixotado" at bounding box center [190, 132] width 55 height 12
click at [163, 151] on font "Completo" at bounding box center [184, 145] width 43 height 12
click at [163, 97] on img at bounding box center [169, 103] width 13 height 13
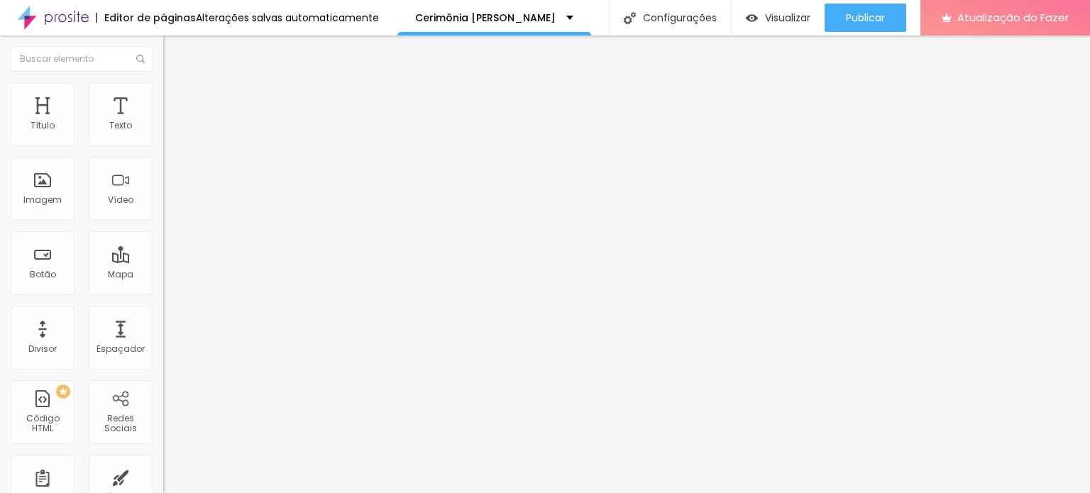
type input "15"
type input "10"
type input "5"
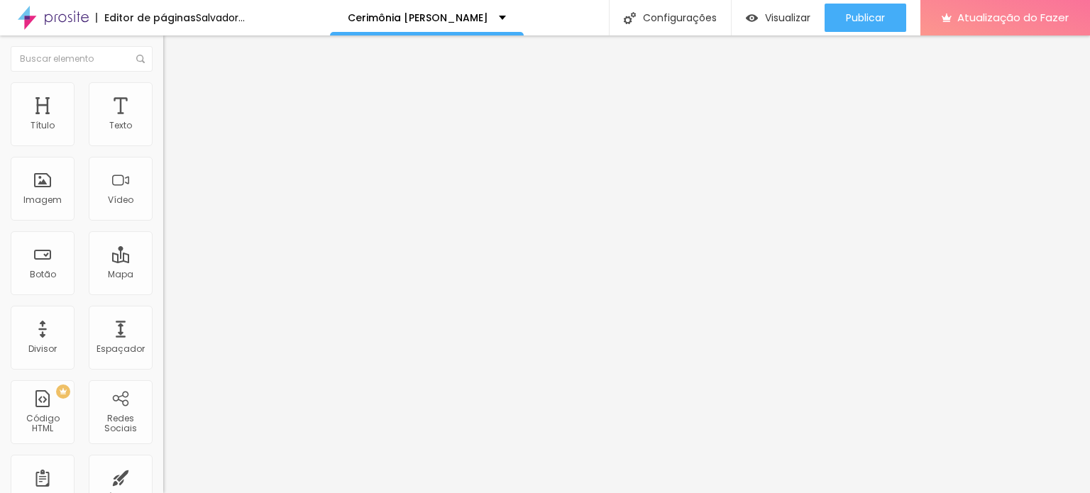
type input "5"
type input "10"
type input "15"
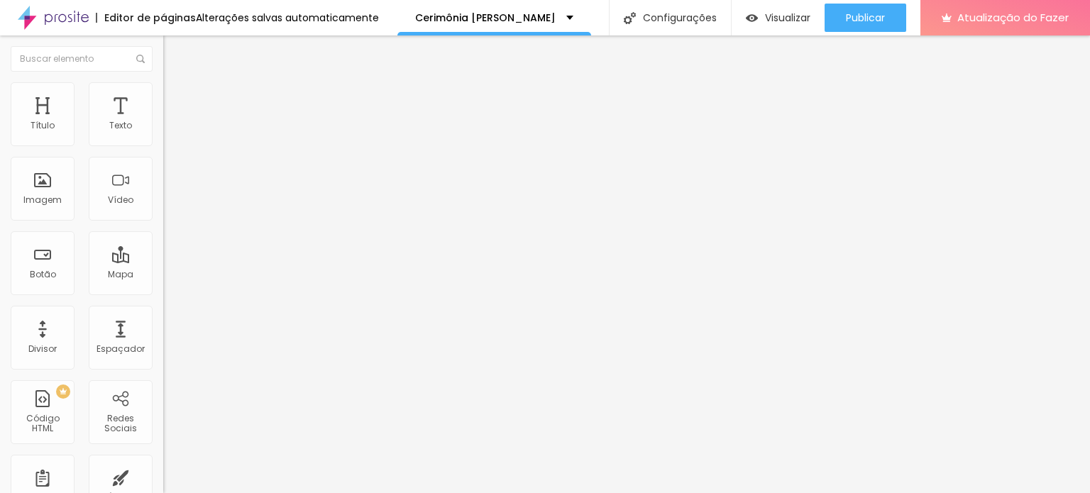
type input "20"
type input "15"
type input "10"
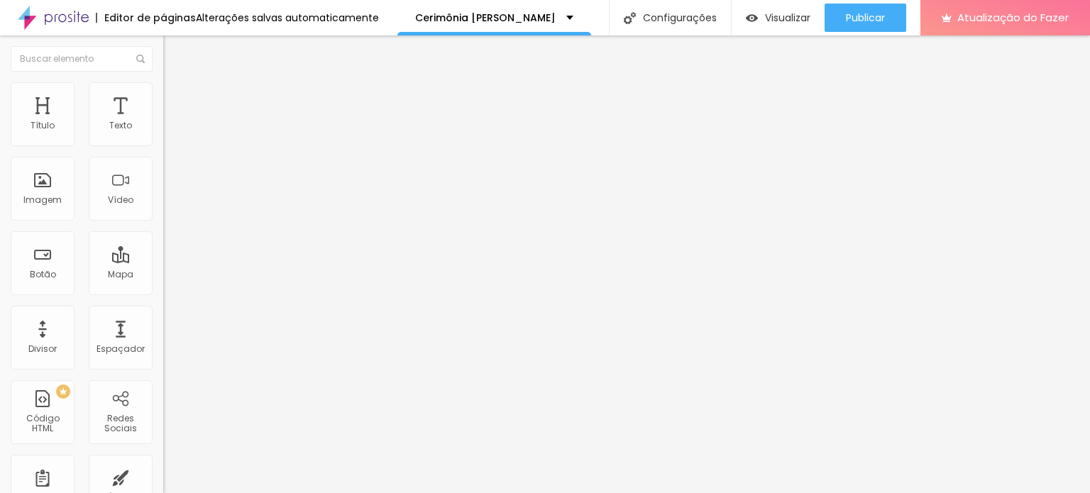
type input "10"
type input "5"
drag, startPoint x: 82, startPoint y: 138, endPoint x: 48, endPoint y: 144, distance: 34.5
type input "5"
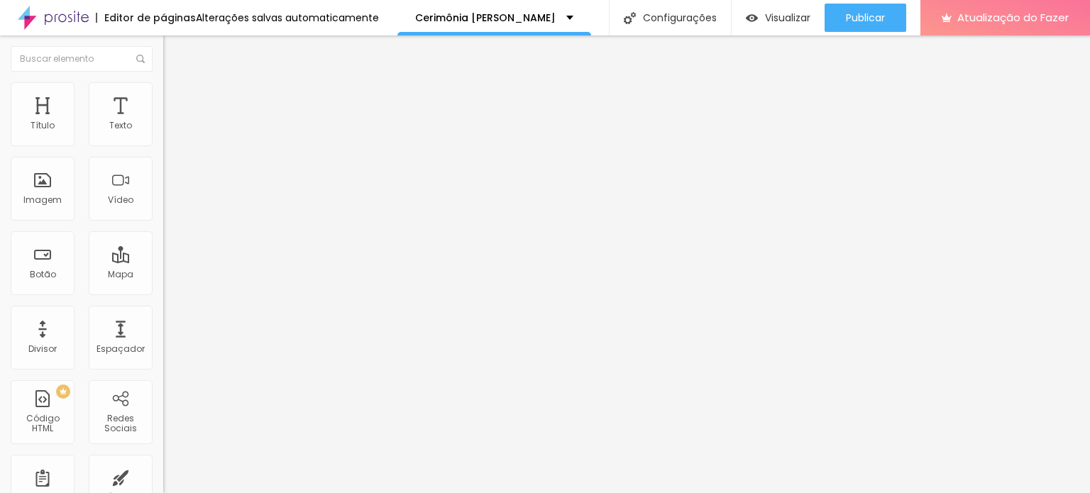
click at [163, 275] on input "range" at bounding box center [209, 280] width 92 height 11
click at [163, 81] on img at bounding box center [169, 74] width 13 height 13
click at [163, 121] on font "Modo" at bounding box center [175, 115] width 25 height 12
click at [163, 141] on div "Encaixotado Completo" at bounding box center [244, 139] width 163 height 22
click at [174, 53] on div "Editar nulo" at bounding box center [211, 51] width 74 height 11
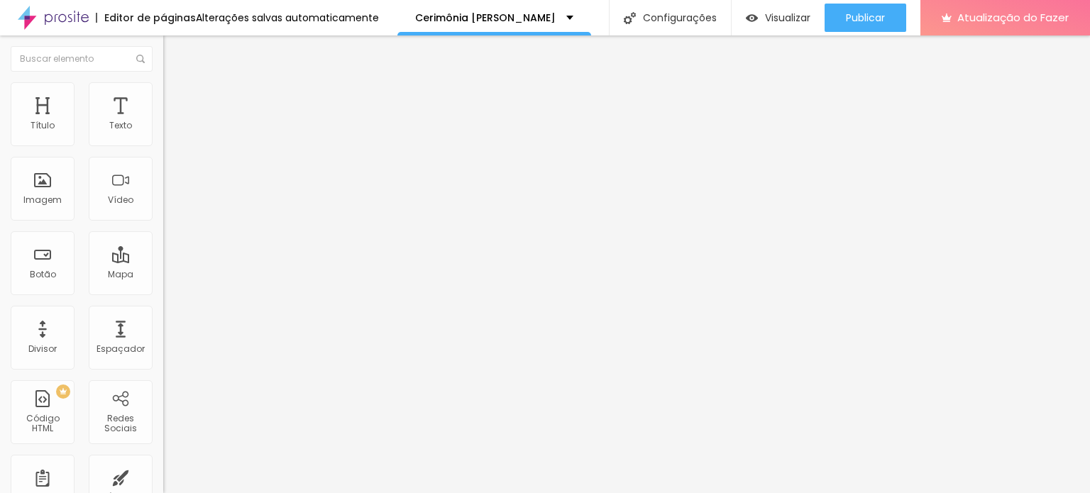
drag, startPoint x: 92, startPoint y: 96, endPoint x: 84, endPoint y: 97, distance: 8.5
click at [163, 96] on ul "Conteúdo Estilo Avançado" at bounding box center [244, 89] width 163 height 43
click at [176, 98] on font "Estilo" at bounding box center [187, 92] width 22 height 12
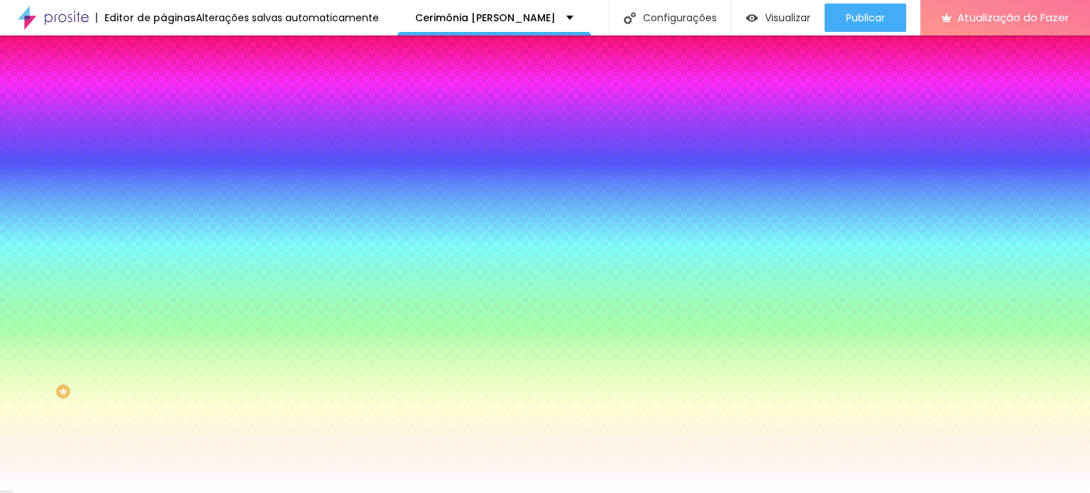
click at [163, 97] on li "Avançado" at bounding box center [244, 104] width 163 height 14
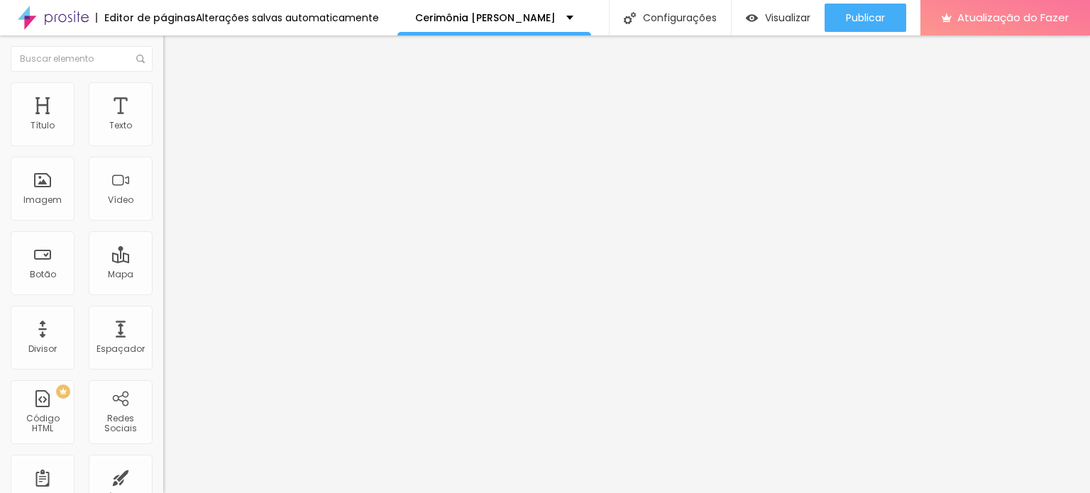
click at [163, 82] on li "Conteúdo" at bounding box center [244, 75] width 163 height 14
click at [163, 89] on img at bounding box center [169, 88] width 13 height 13
click at [163, 97] on li "Avançado" at bounding box center [244, 104] width 163 height 14
click at [163, 97] on img at bounding box center [169, 103] width 13 height 13
click at [163, 92] on li "Estilo" at bounding box center [244, 89] width 163 height 14
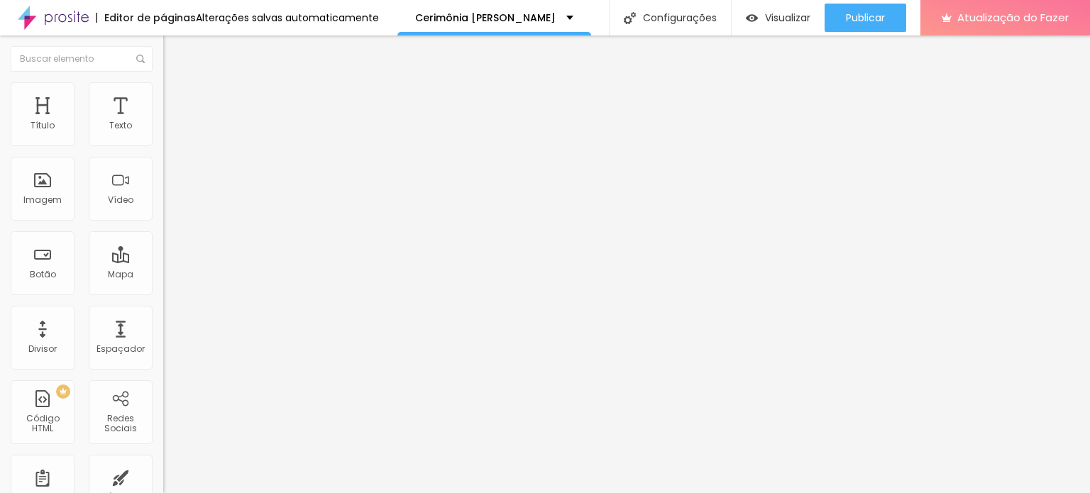
click at [172, 122] on font "Trocar imagem" at bounding box center [206, 116] width 69 height 12
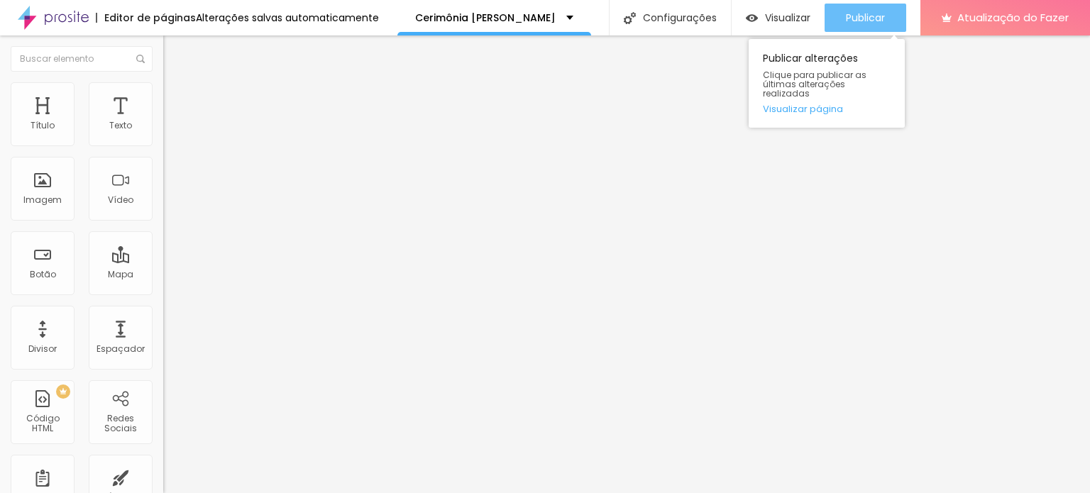
click at [861, 28] on div "Publicar" at bounding box center [865, 18] width 39 height 28
click at [823, 102] on font "Visualizar página" at bounding box center [803, 108] width 80 height 13
click at [859, 17] on font "Publicar" at bounding box center [865, 18] width 39 height 14
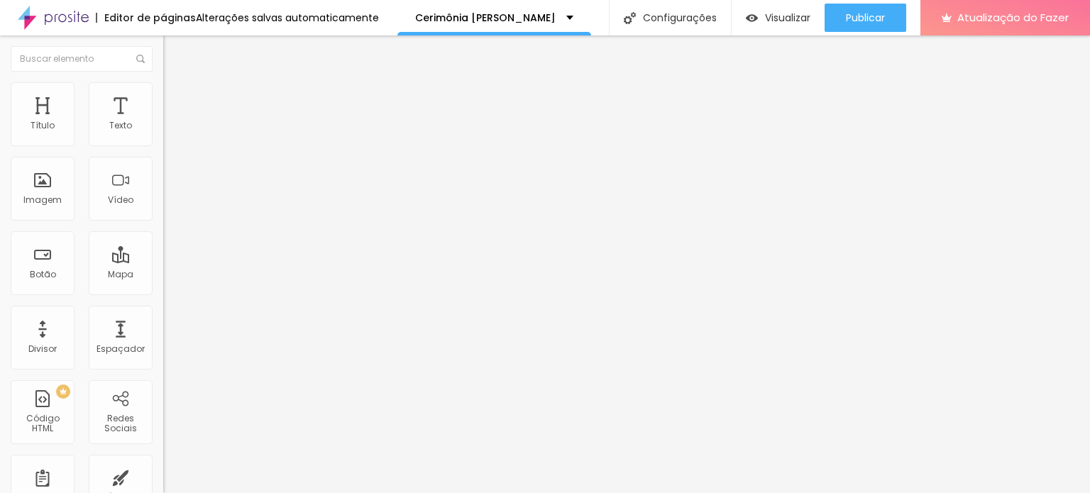
click at [163, 133] on input "Clique aqui e veja meus casamentos" at bounding box center [248, 126] width 170 height 14
type input "Clique aqui e veja mais casamentos"
click at [176, 100] on font "Avançado" at bounding box center [199, 106] width 47 height 12
click at [176, 96] on font "Estilo" at bounding box center [187, 92] width 22 height 12
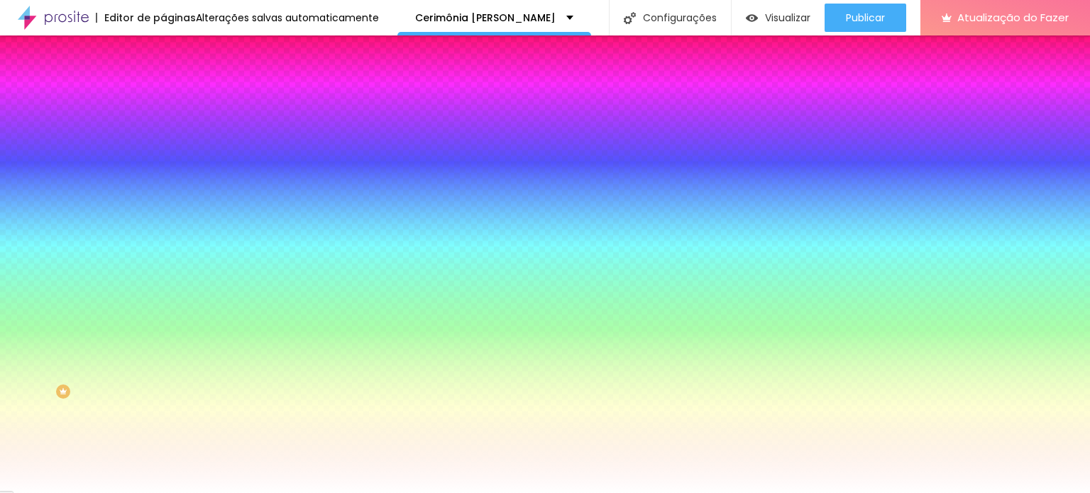
click at [176, 101] on font "Avançado" at bounding box center [199, 106] width 47 height 12
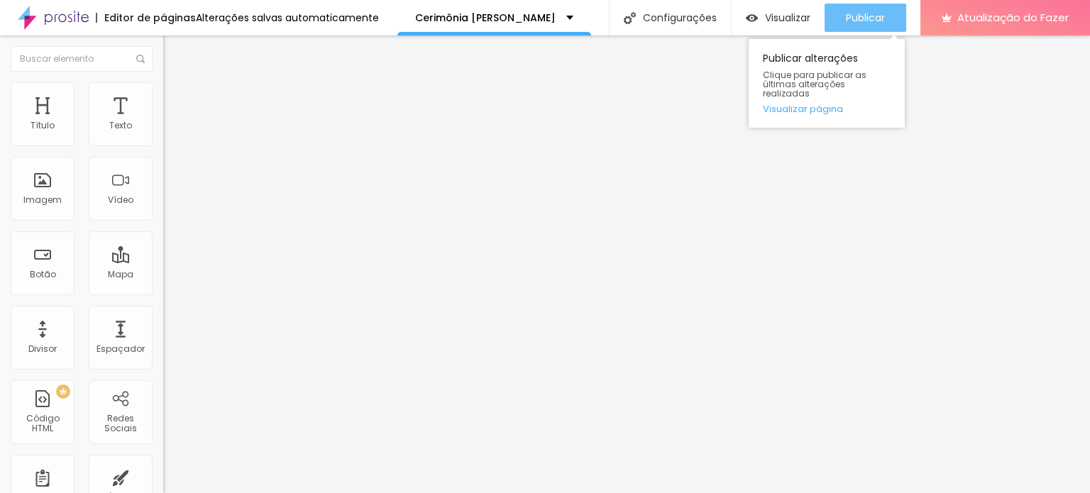
click at [863, 13] on font "Publicar" at bounding box center [865, 18] width 39 height 14
